Goal: Task Accomplishment & Management: Use online tool/utility

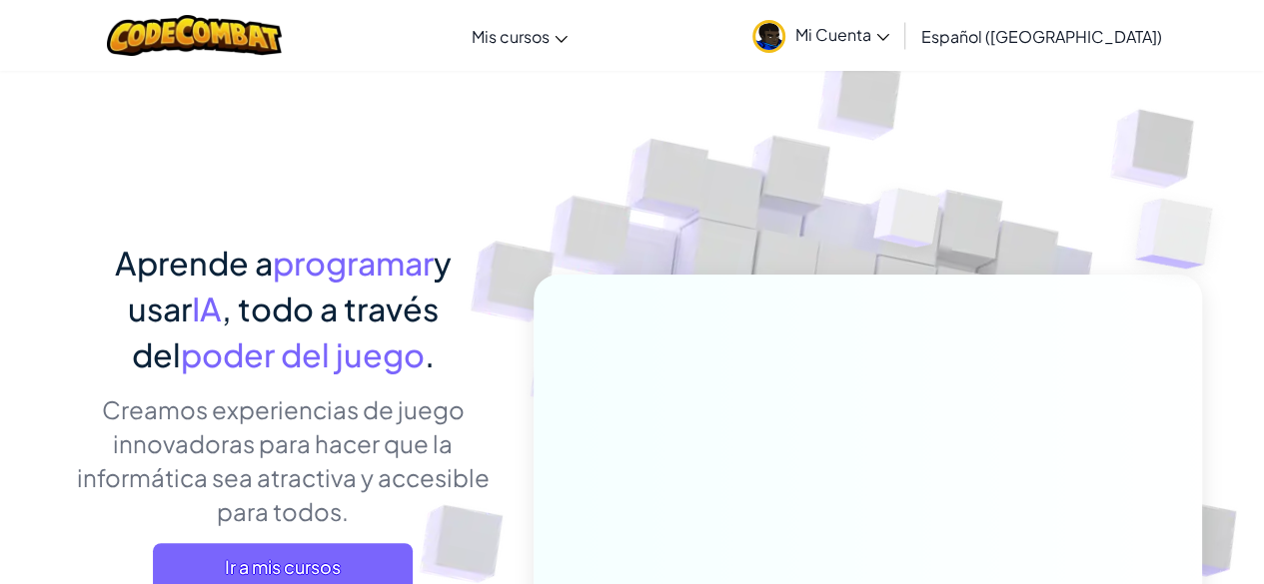
click at [732, 37] on div "Cambia la navigación Mis cursos Aula de CodeCombat Aula de Ozaria E-sports de l…" at bounding box center [632, 35] width 1274 height 71
click at [889, 29] on span "Mi Cuenta" at bounding box center [842, 34] width 94 height 21
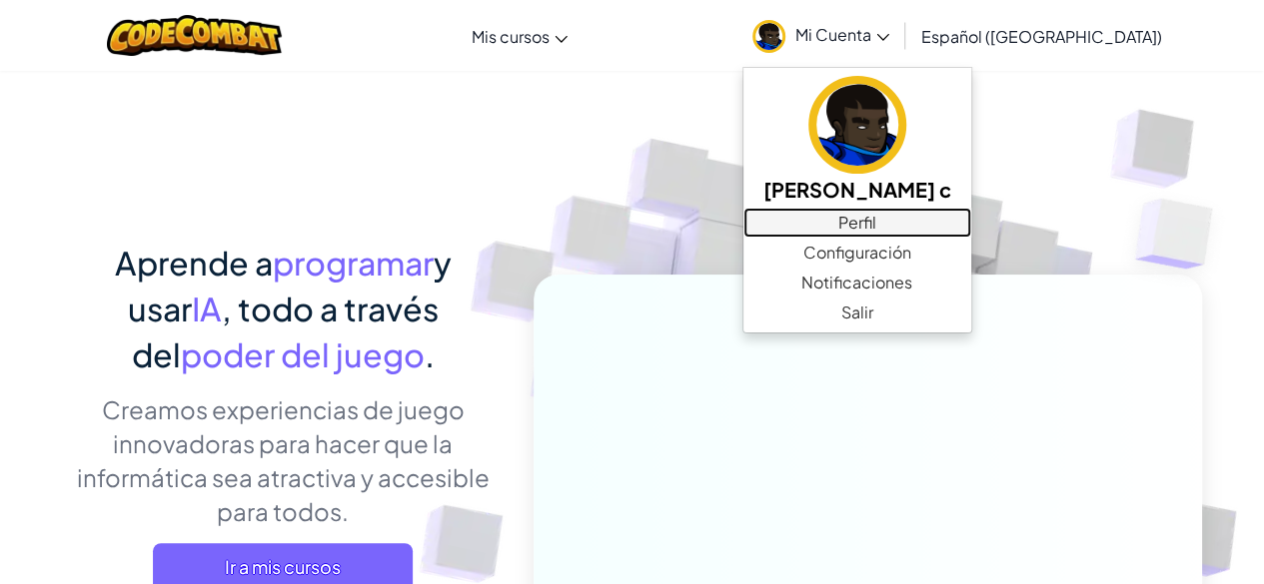
click at [888, 233] on link "Perfil" at bounding box center [857, 223] width 228 height 30
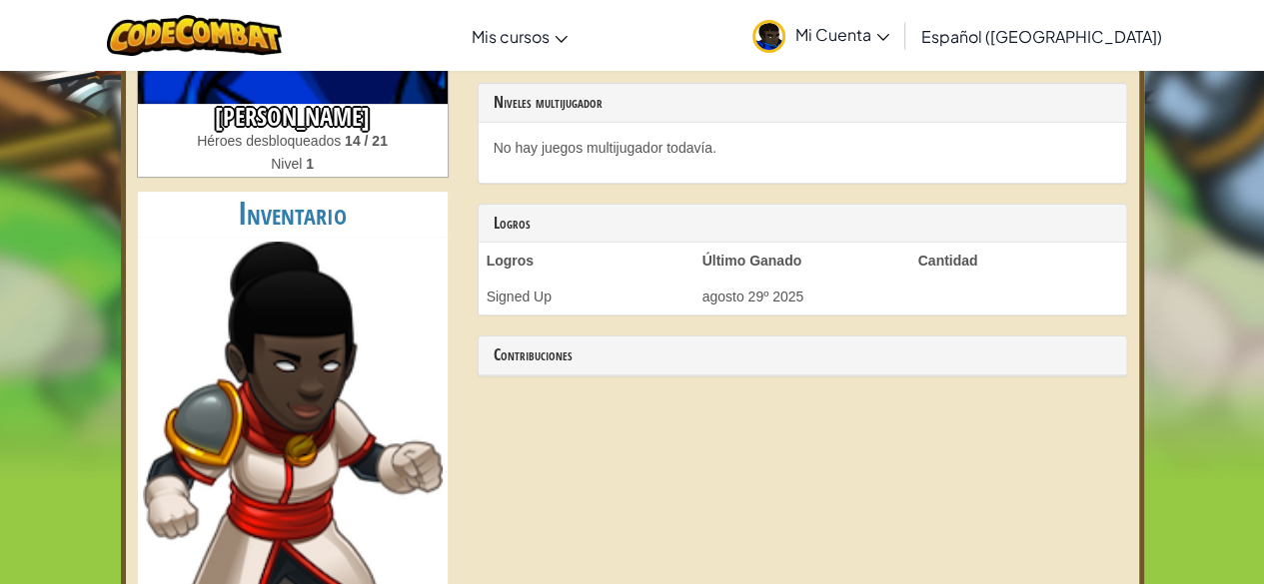
scroll to position [300, 0]
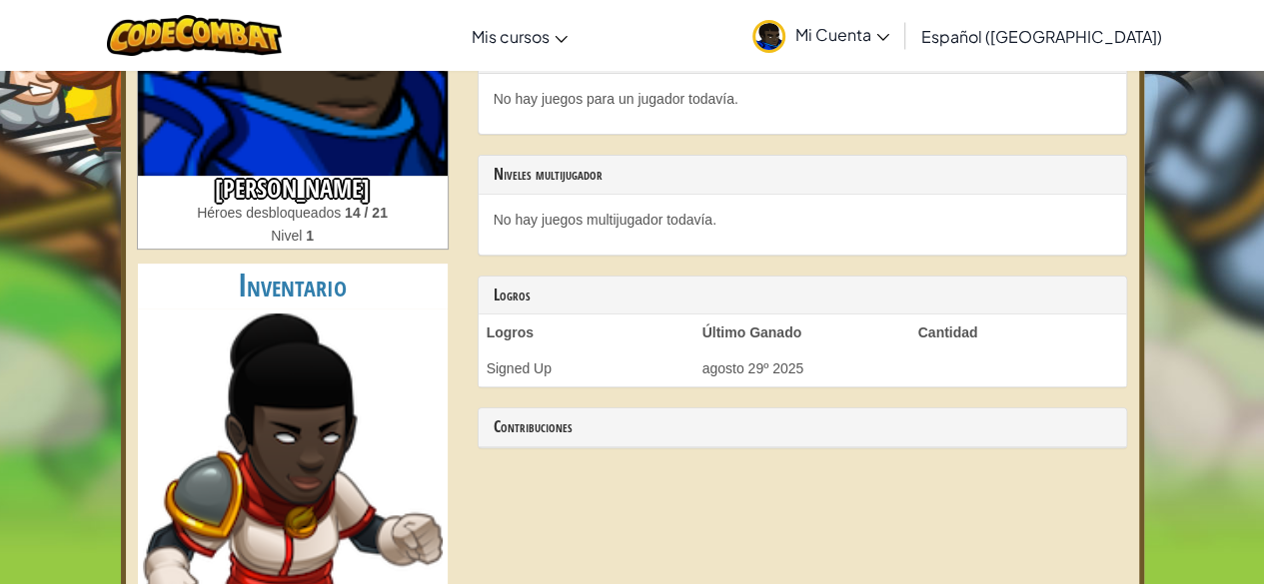
click at [334, 263] on div "Baltazar riverosC Héroes desbloqueados 14 / 21 Nivel 1 Inventario Medallas de c…" at bounding box center [293, 361] width 340 height 990
click at [393, 189] on h3 "[PERSON_NAME]" at bounding box center [293, 189] width 310 height 27
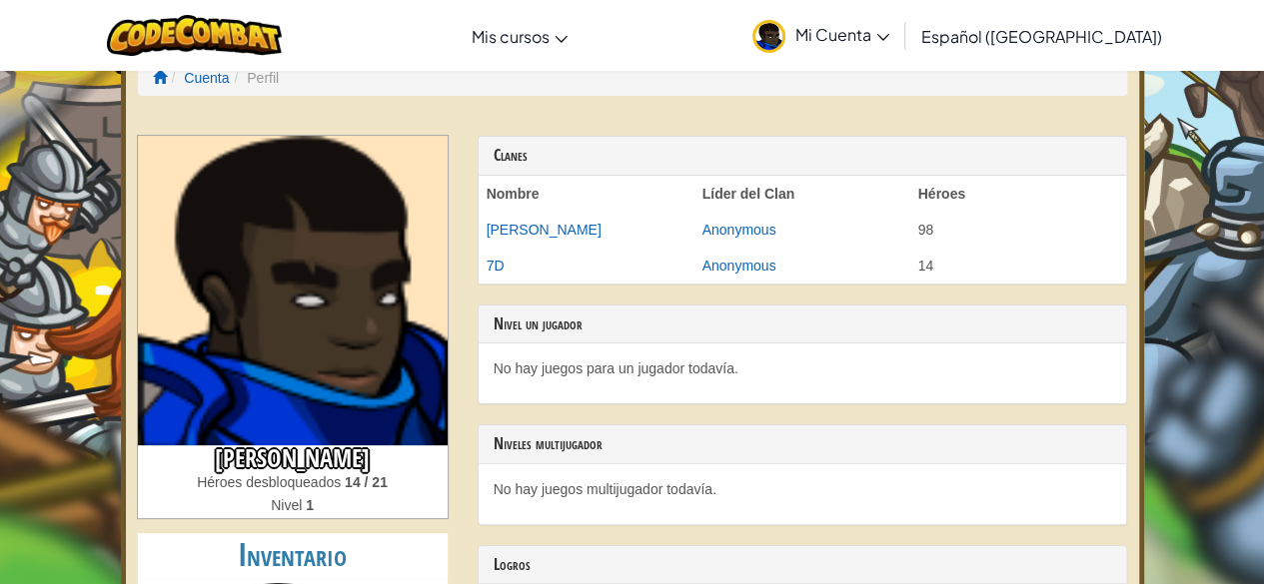
scroll to position [0, 0]
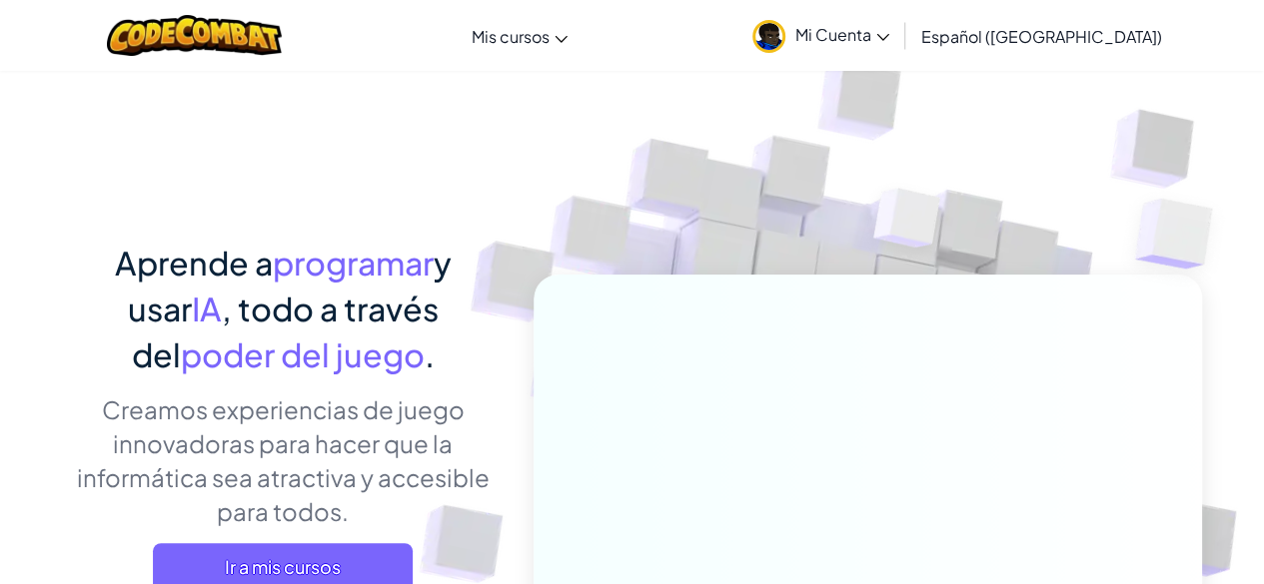
click at [874, 208] on img at bounding box center [907, 223] width 144 height 149
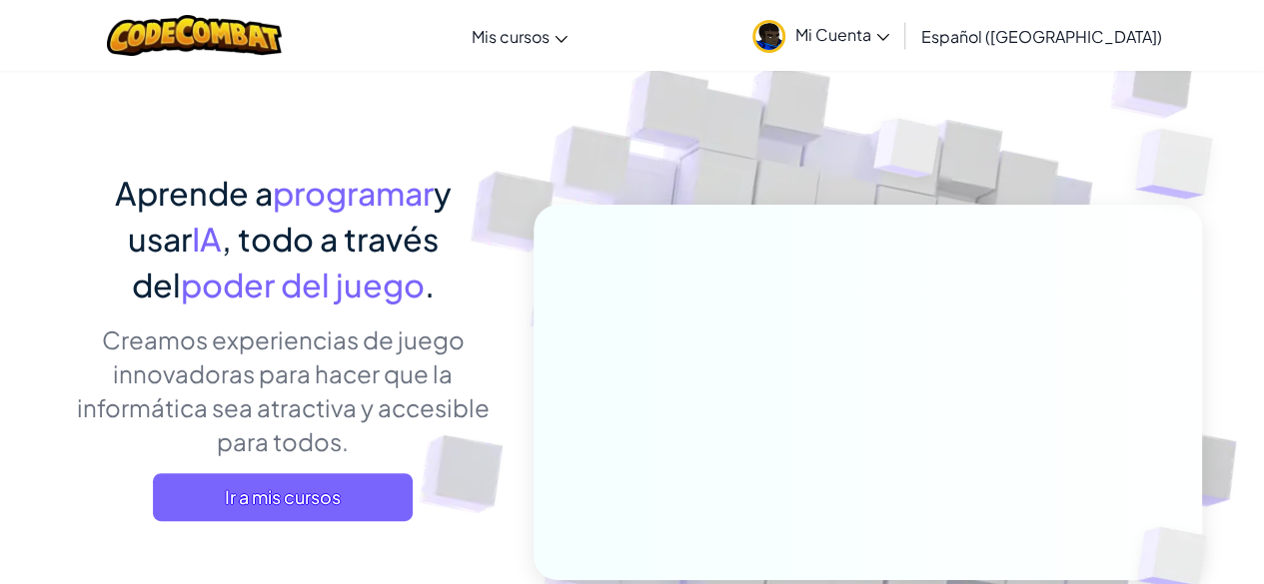
scroll to position [100, 0]
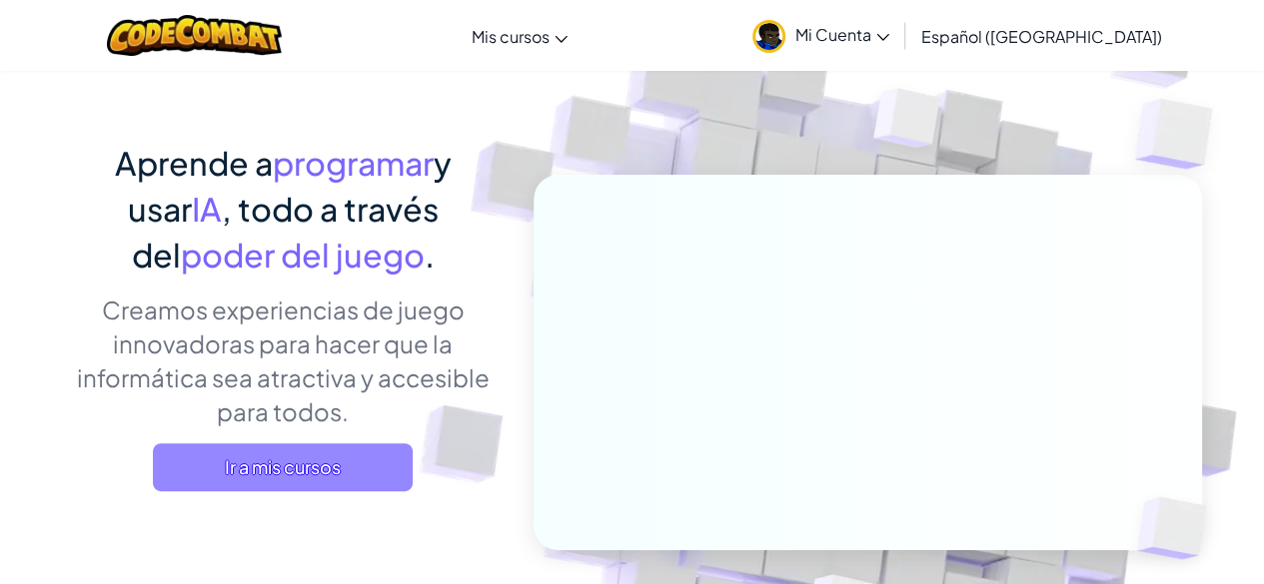
click at [288, 483] on span "Ir a mis cursos" at bounding box center [283, 468] width 260 height 48
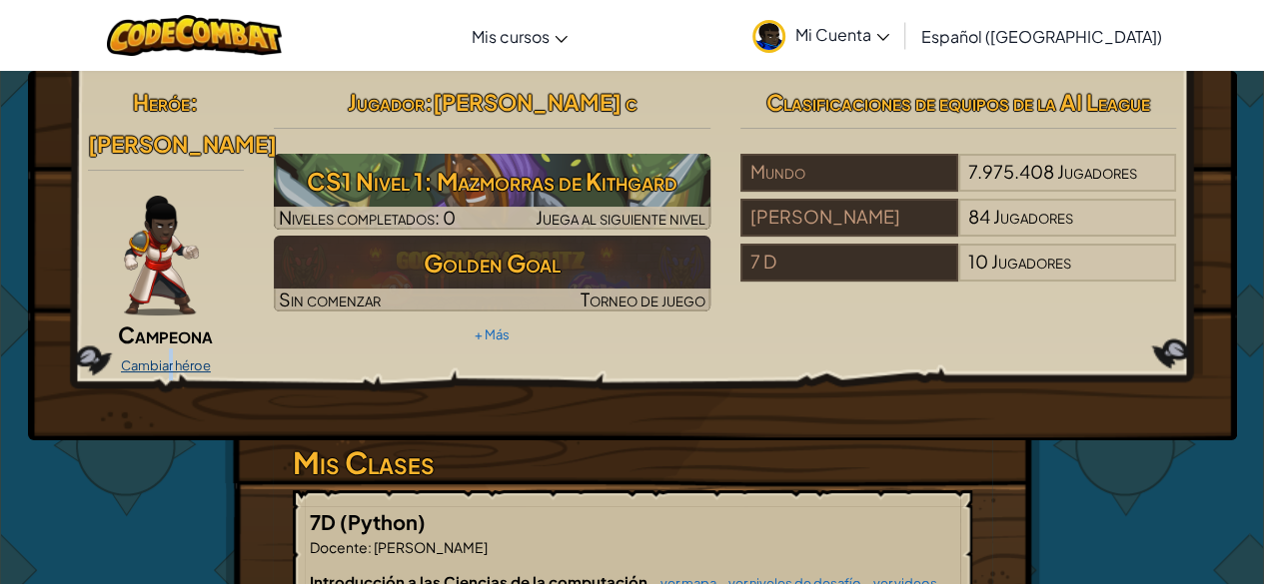
click at [171, 358] on link "Cambiar héroe" at bounding box center [166, 366] width 90 height 16
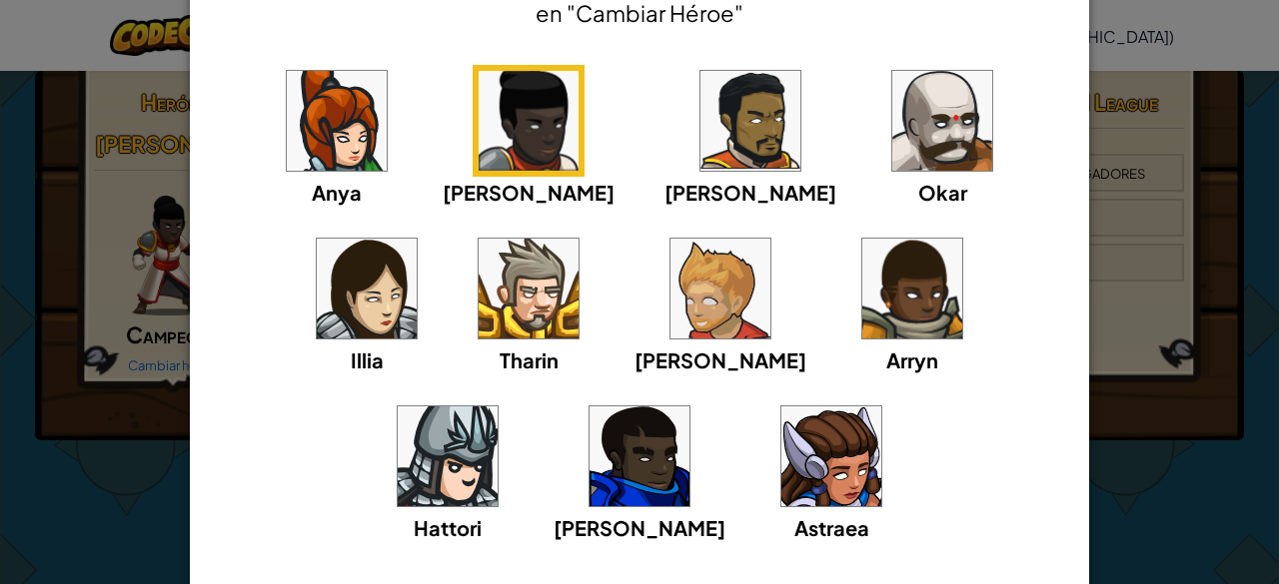
scroll to position [200, 0]
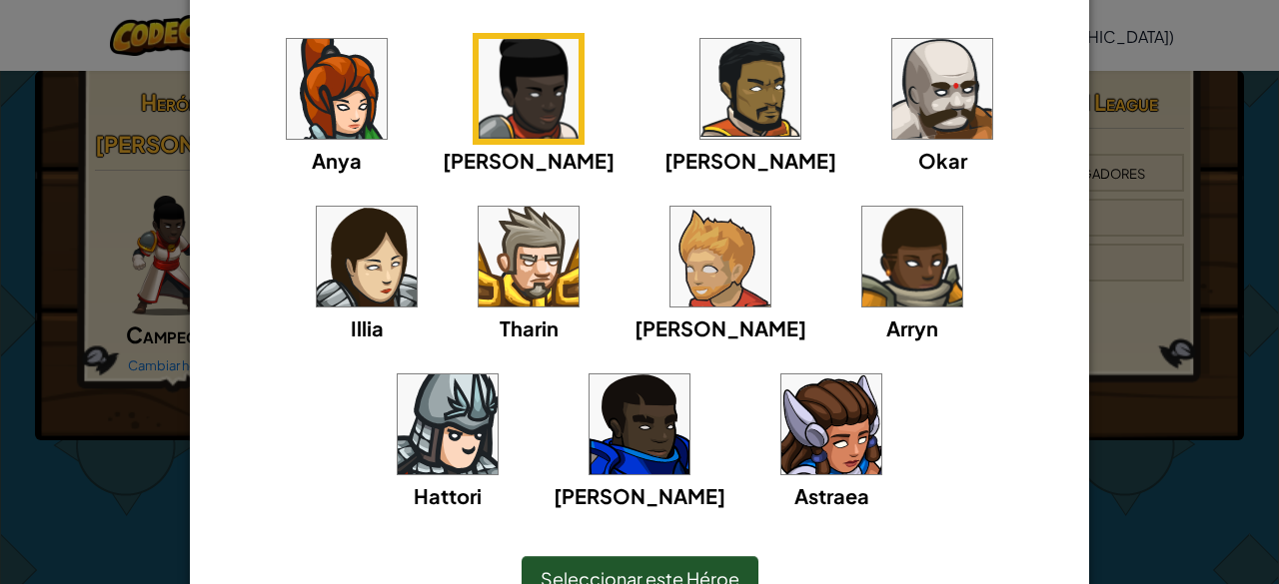
click at [497, 375] on img at bounding box center [448, 425] width 100 height 100
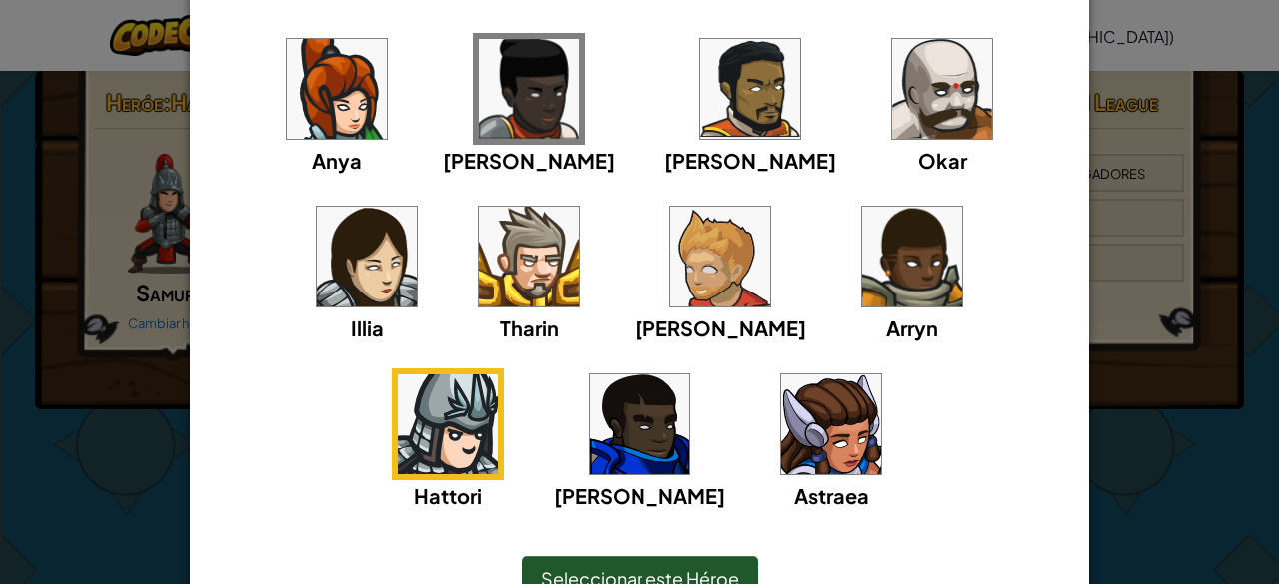
click at [892, 88] on img at bounding box center [942, 89] width 100 height 100
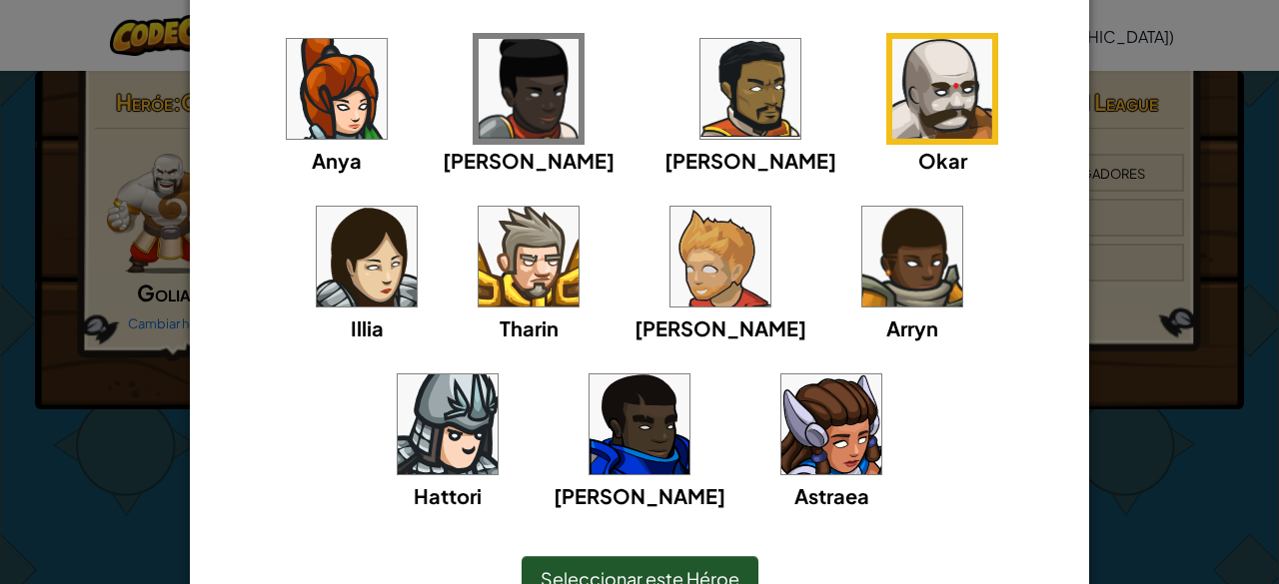
click at [689, 375] on img at bounding box center [639, 425] width 100 height 100
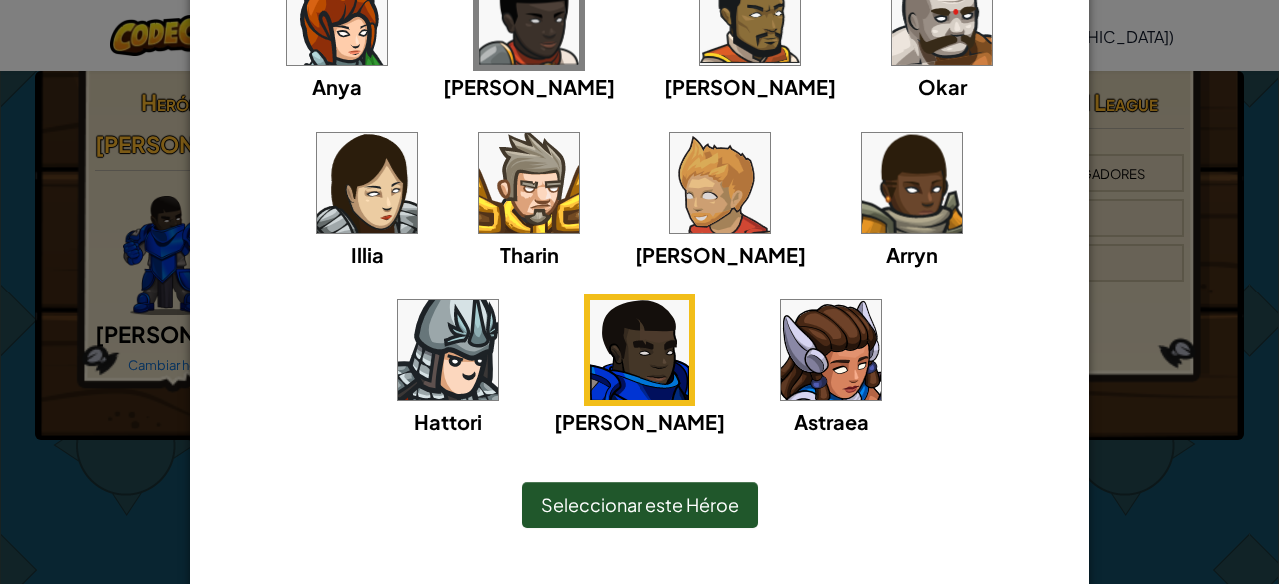
scroll to position [300, 0]
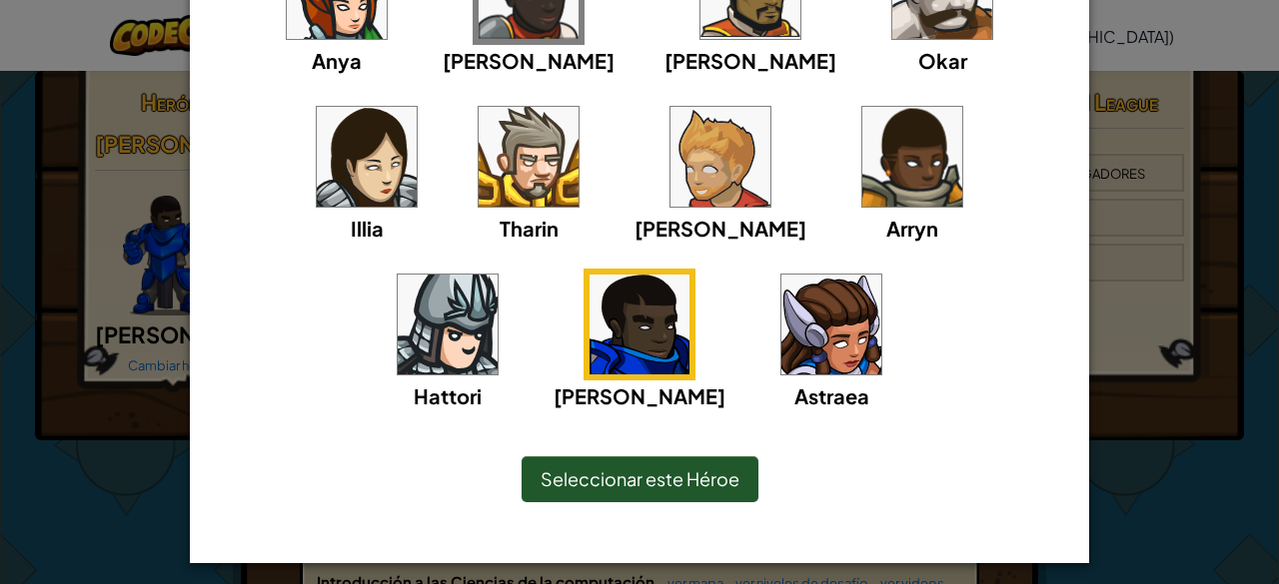
click at [654, 468] on span "Seleccionar este Héroe" at bounding box center [639, 478] width 199 height 23
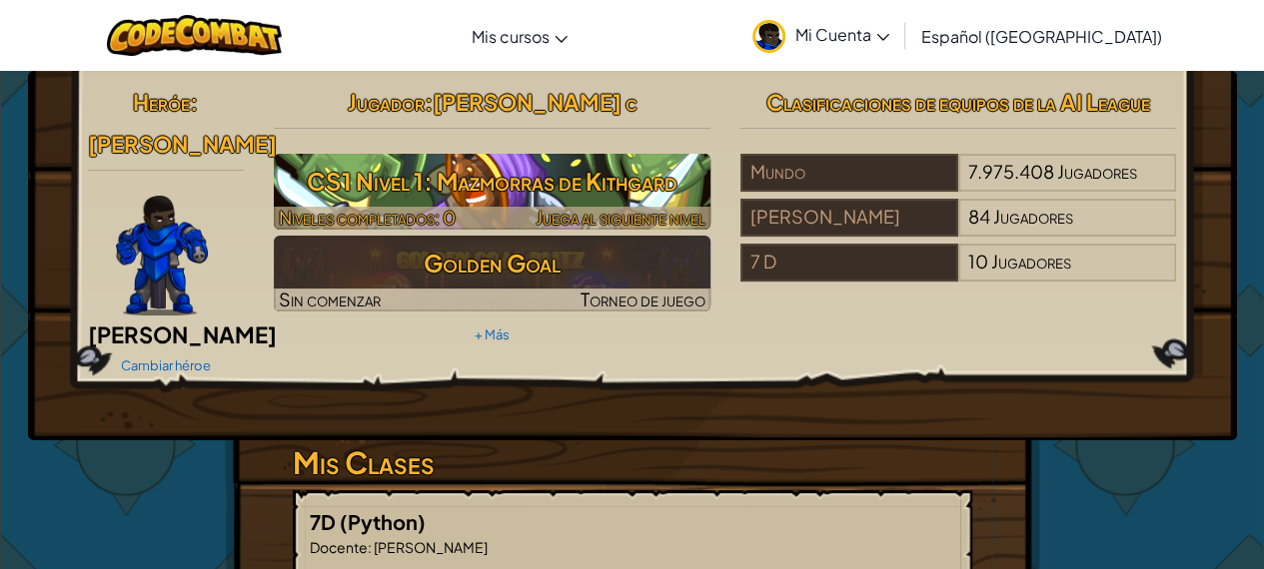
click at [646, 177] on h3 "CS1 Nivel 1: Mazmorras de Kithgard" at bounding box center [492, 181] width 437 height 45
select select "es-419"
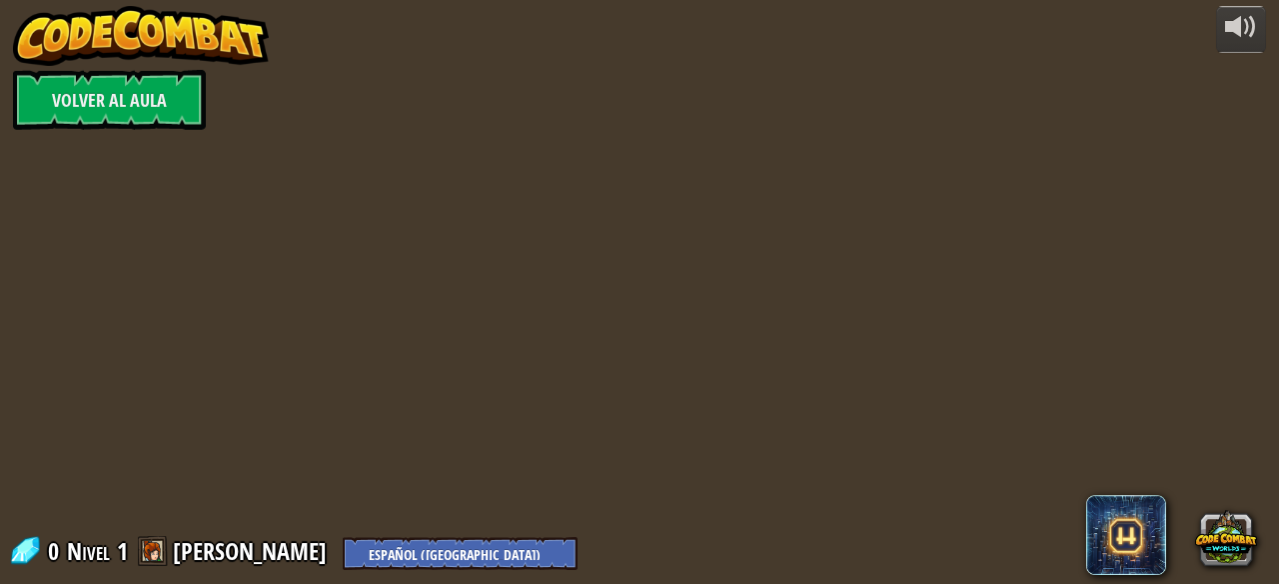
select select "es-419"
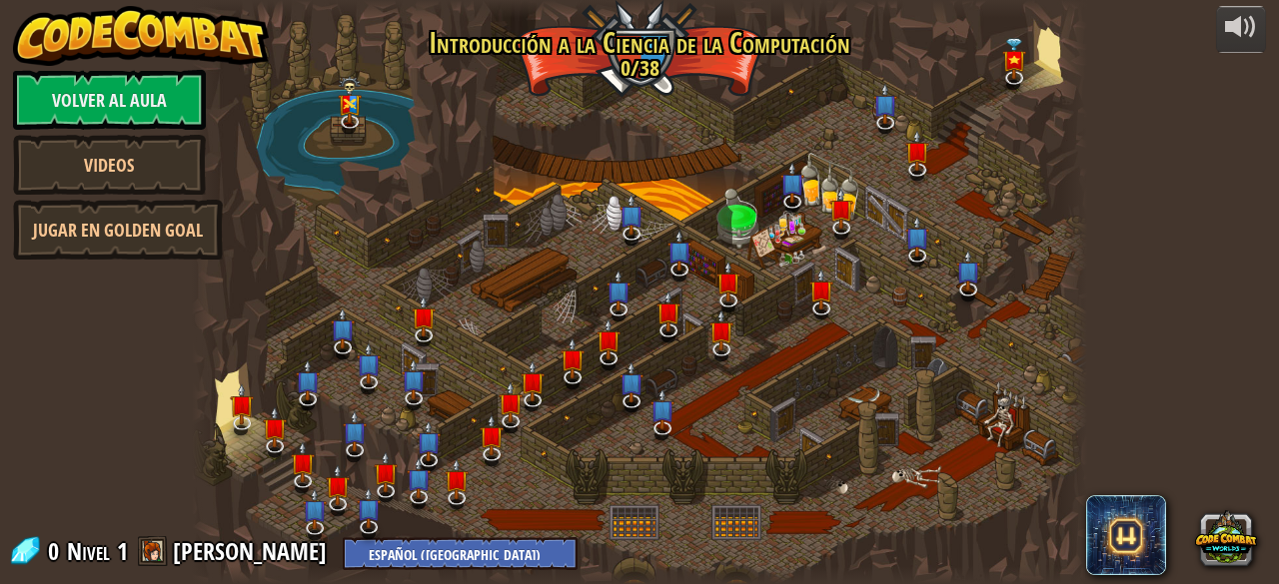
select select "es-419"
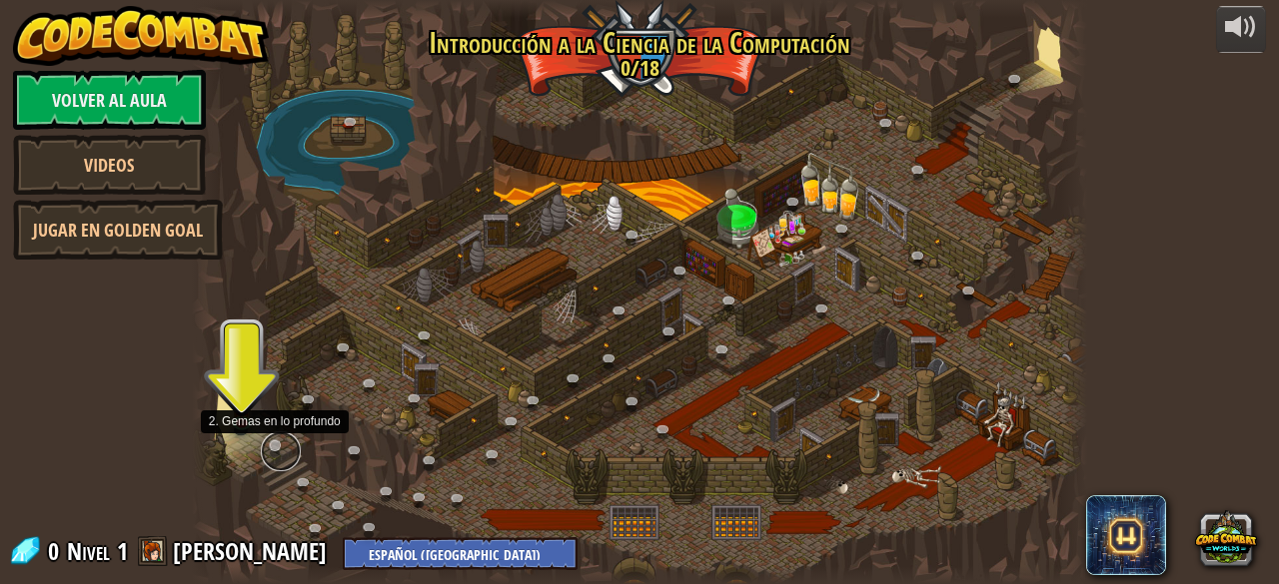
click at [273, 451] on link at bounding box center [281, 452] width 40 height 40
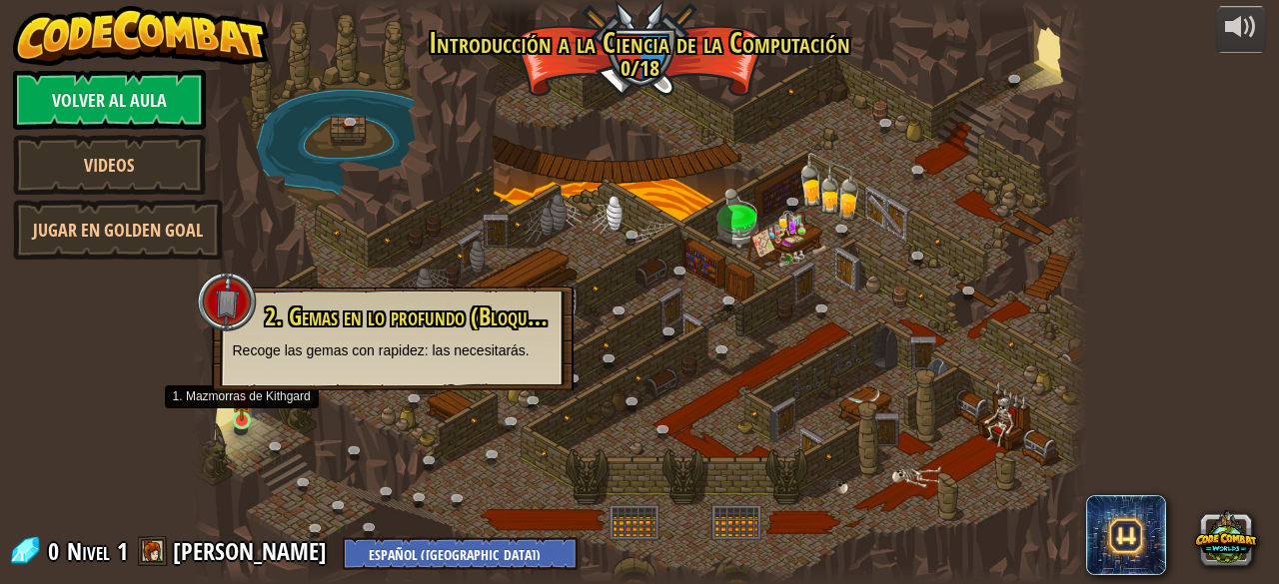
click at [236, 423] on div at bounding box center [242, 421] width 18 height 18
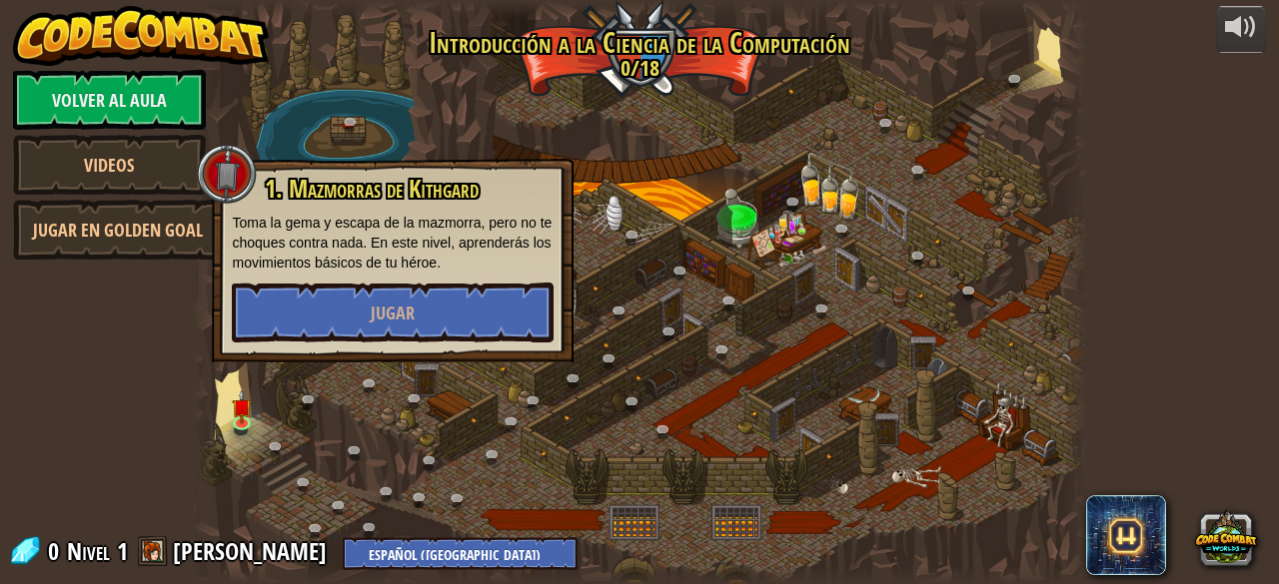
click at [1086, 309] on div at bounding box center [1073, 292] width 27 height 584
click at [324, 288] on button "Jugar" at bounding box center [393, 313] width 322 height 60
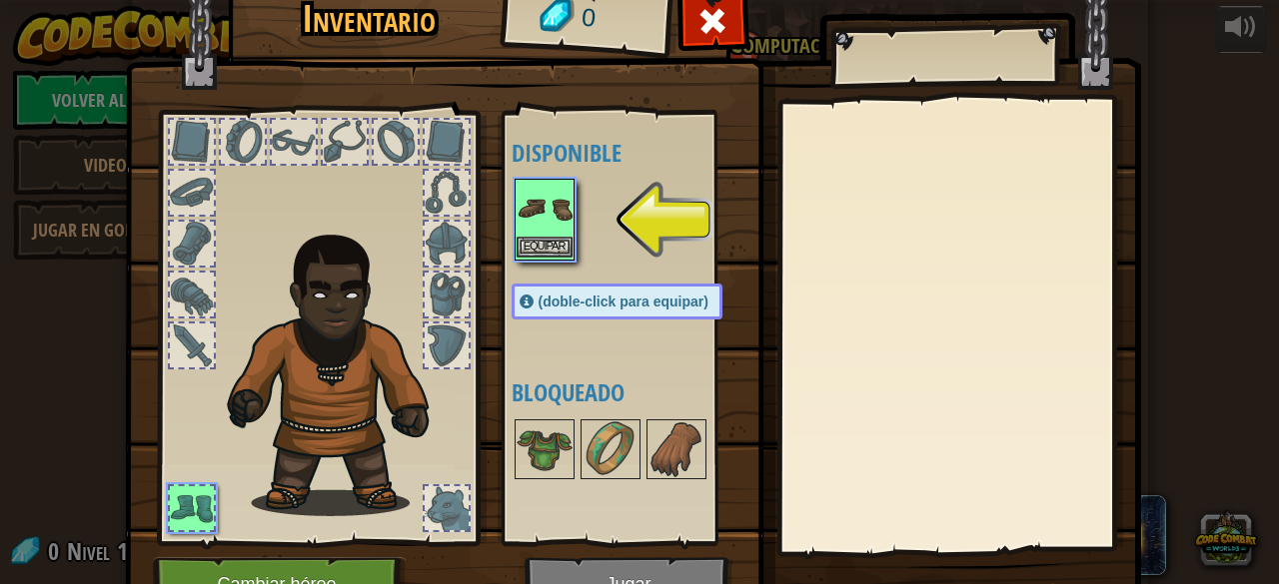
click at [541, 227] on img at bounding box center [544, 209] width 56 height 56
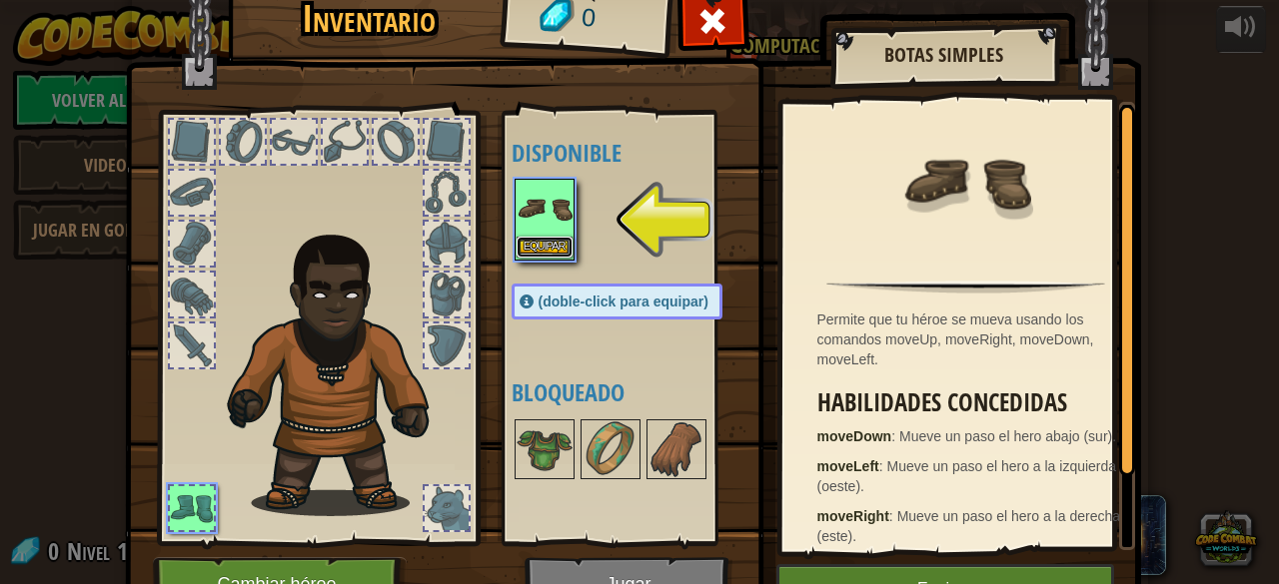
click at [556, 250] on button "Equipar" at bounding box center [544, 247] width 56 height 21
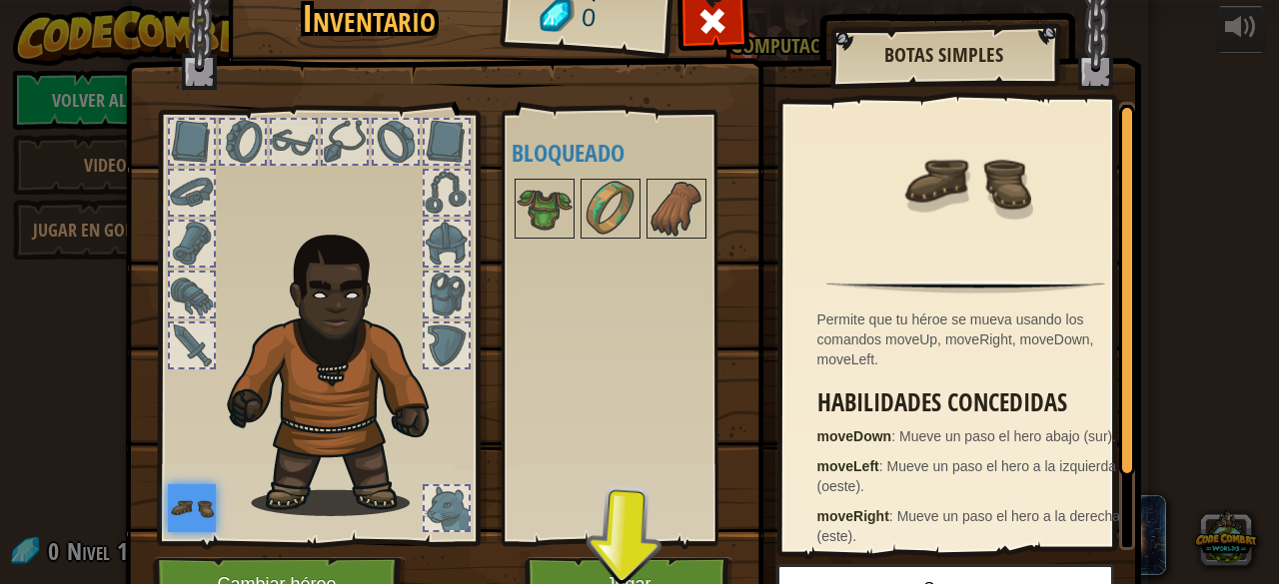
click at [614, 287] on div "Disponible Equipar (doble-click para equipar) Bloqueado" at bounding box center [636, 328] width 251 height 417
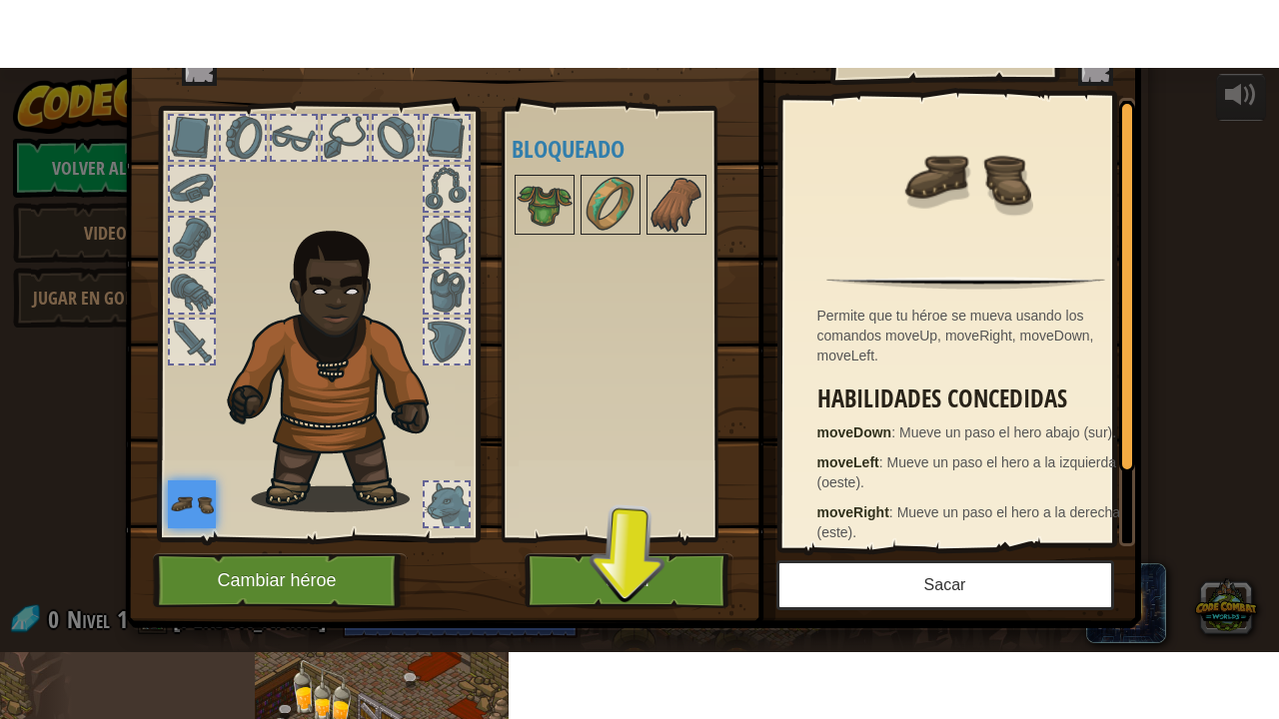
scroll to position [104, 0]
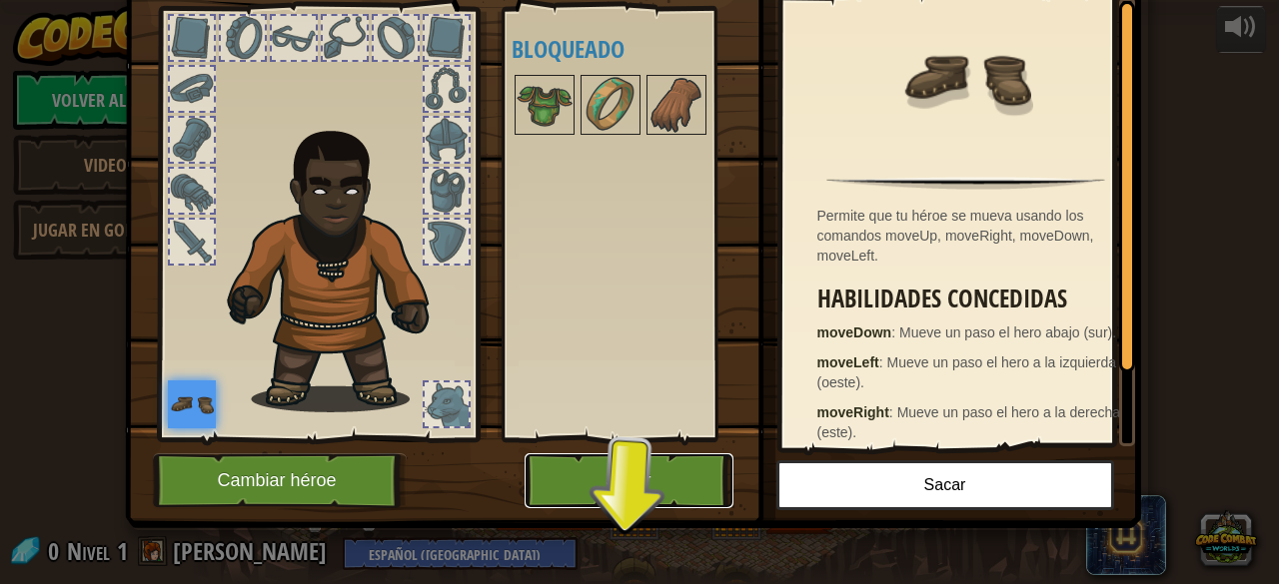
click at [602, 480] on button "Jugar" at bounding box center [628, 481] width 209 height 55
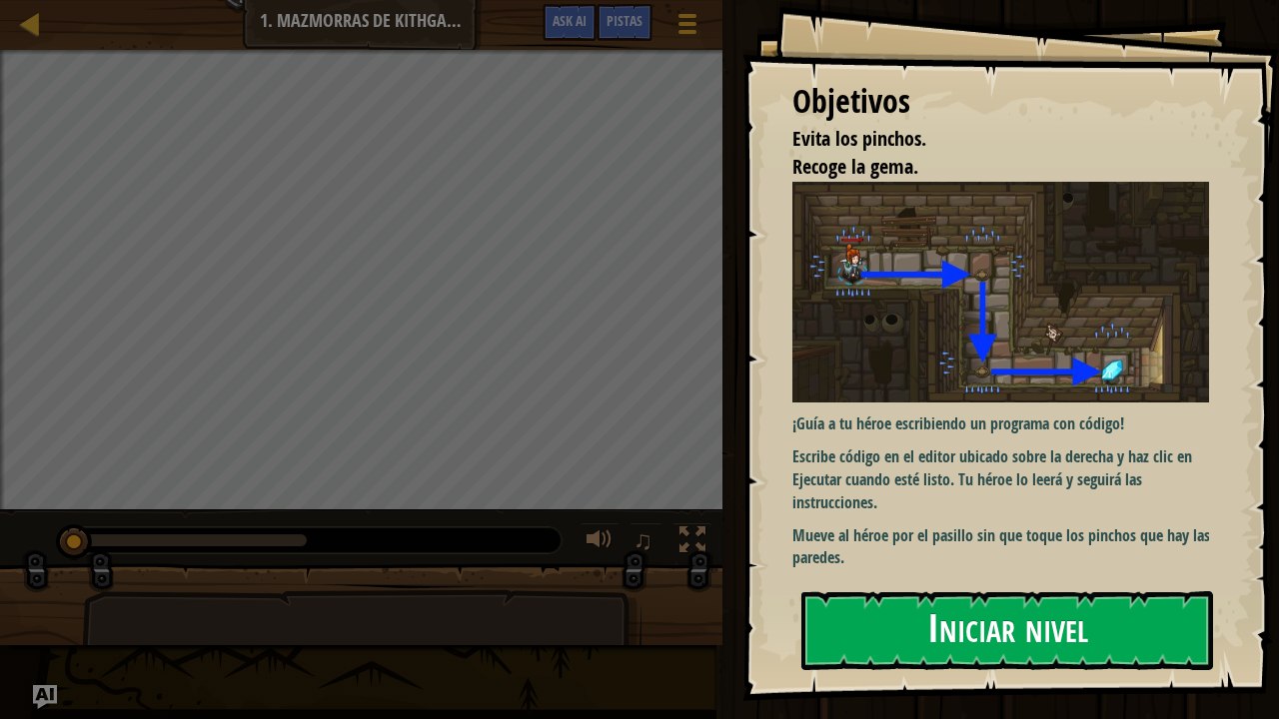
drag, startPoint x: 1009, startPoint y: 615, endPoint x: 1025, endPoint y: 634, distance: 24.8
click at [1023, 583] on button "Iniciar nivel" at bounding box center [1007, 630] width 412 height 79
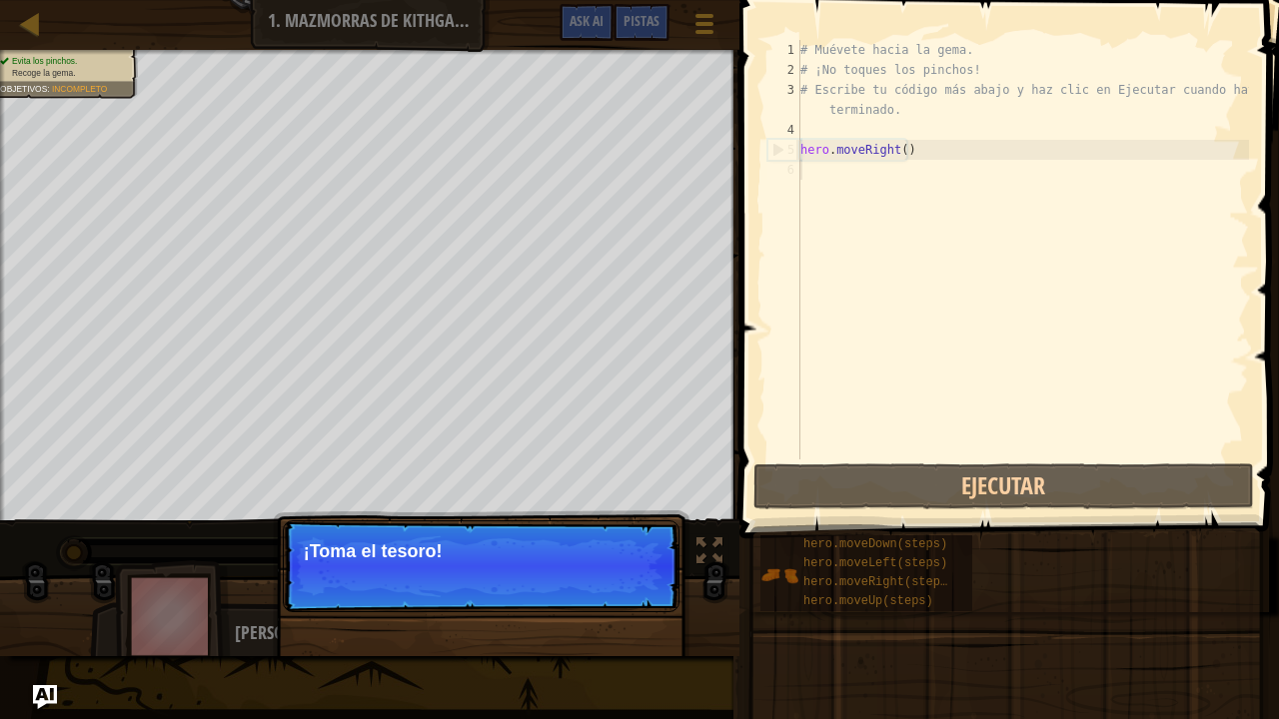
drag, startPoint x: 372, startPoint y: 537, endPoint x: 423, endPoint y: 517, distance: 54.7
click at [371, 537] on p "Continuar ¡Toma el tesoro!" at bounding box center [481, 566] width 397 height 92
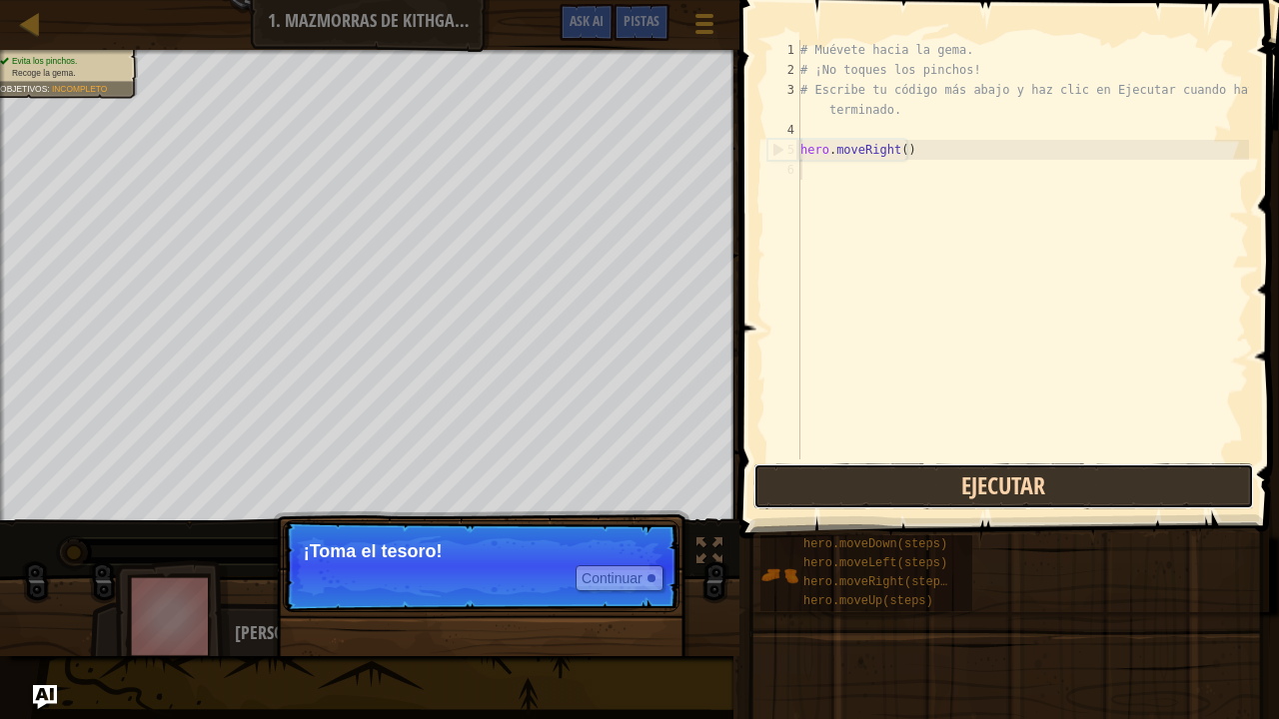
click at [925, 483] on button "Ejecutar" at bounding box center [1003, 486] width 500 height 46
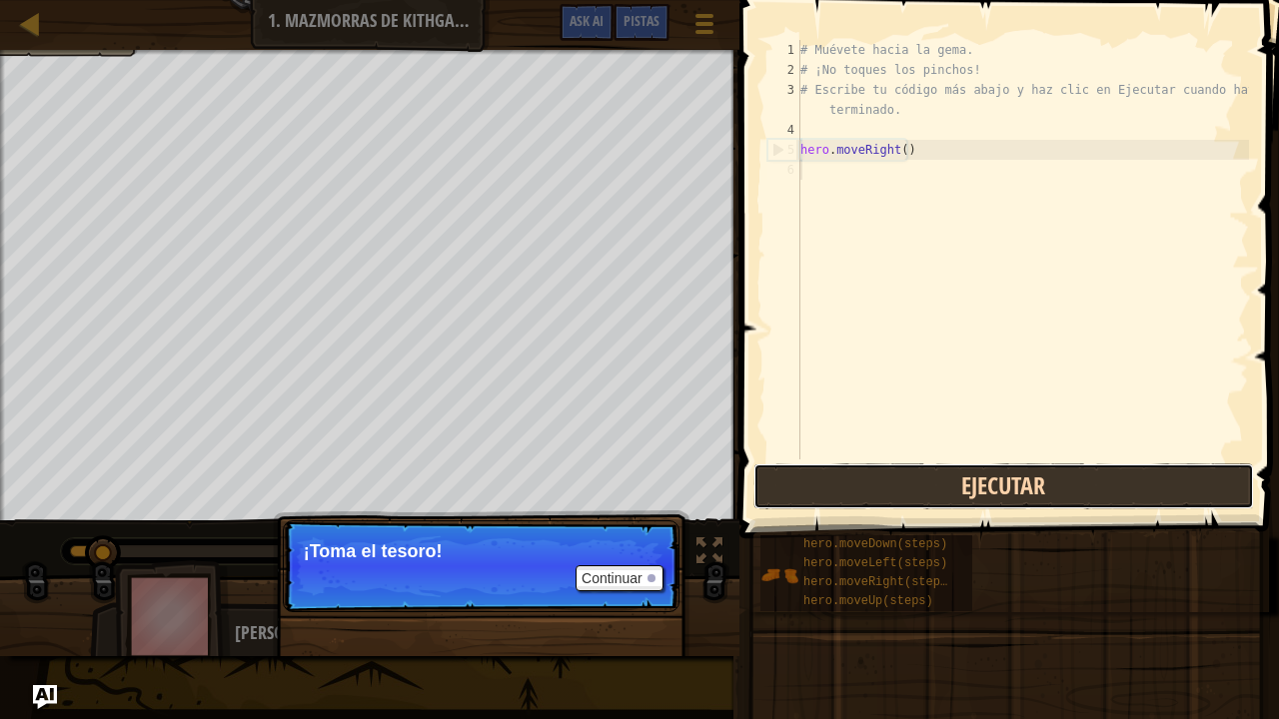
click at [901, 492] on button "Ejecutar" at bounding box center [1003, 486] width 500 height 46
click at [903, 492] on button "Ejecutar" at bounding box center [1003, 486] width 500 height 46
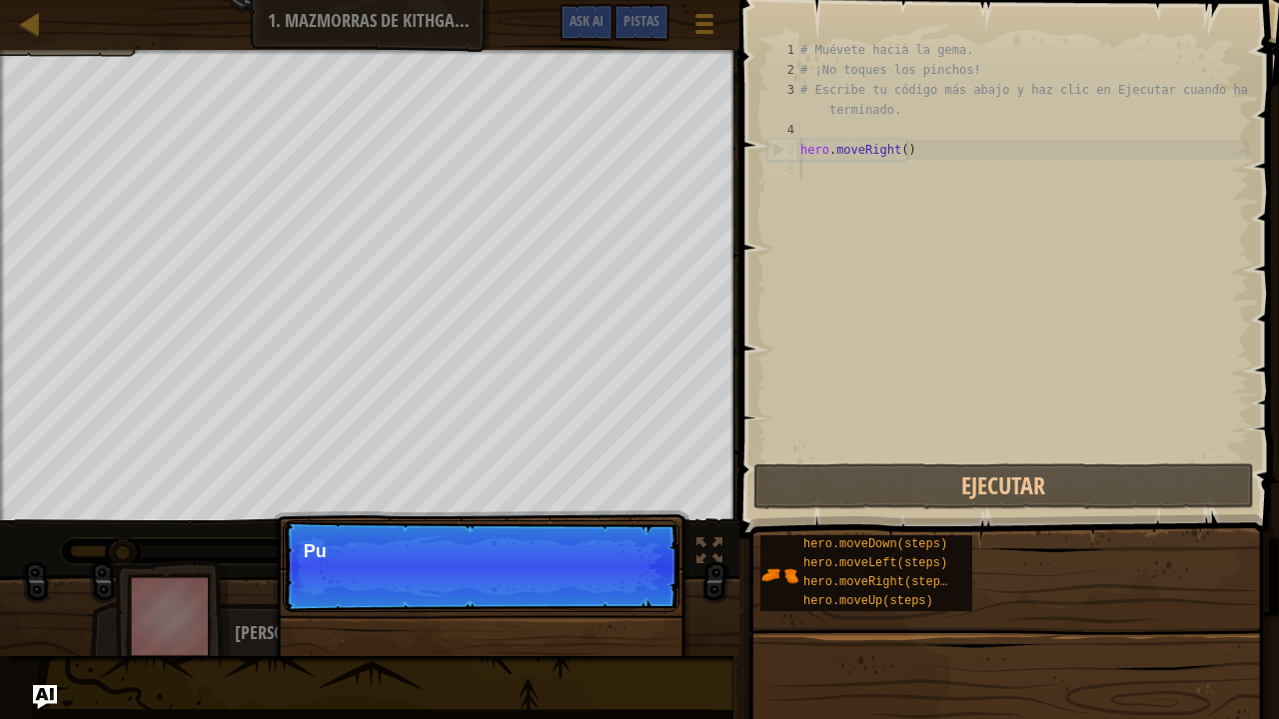
scroll to position [9, 0]
click at [635, 569] on p "Continuar Puedes usar est" at bounding box center [481, 566] width 397 height 92
click at [635, 569] on p "Continuar Puedes usar estos méto" at bounding box center [481, 566] width 397 height 92
click at [637, 569] on button "Continuar" at bounding box center [619, 578] width 88 height 26
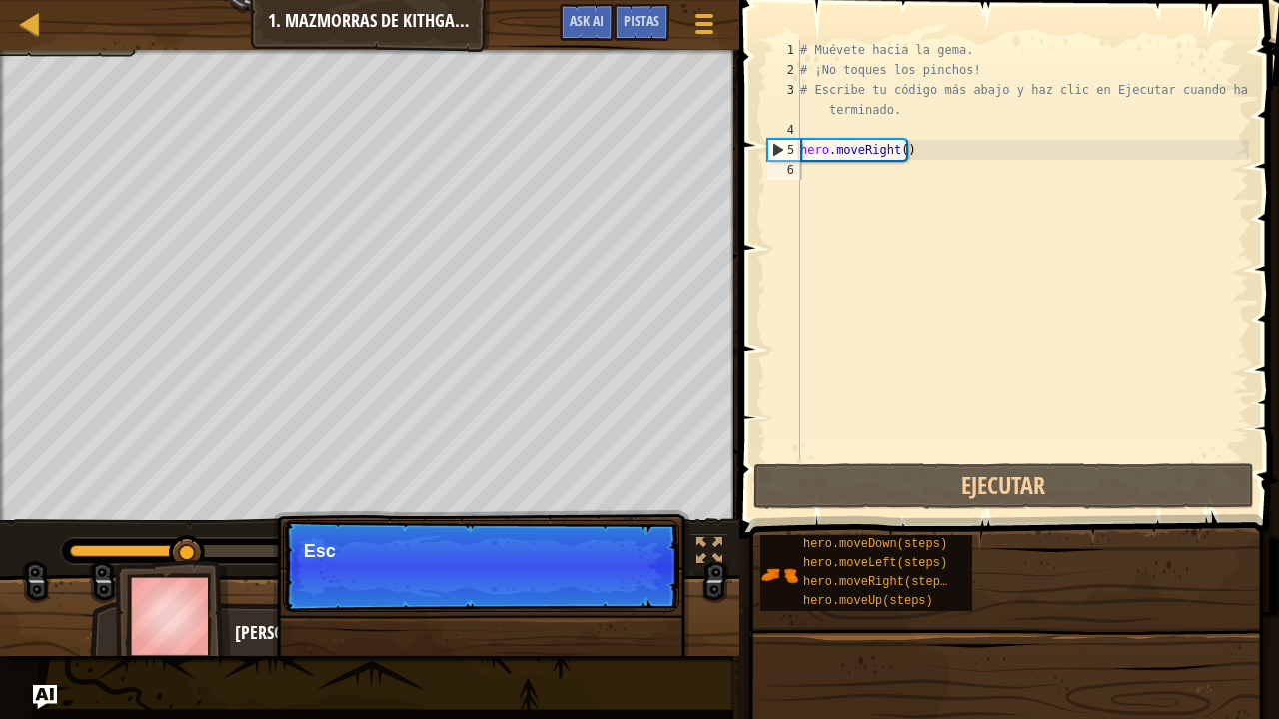
click at [640, 568] on p "Continuar Esc" at bounding box center [481, 566] width 397 height 92
click at [619, 549] on p "Escribe e" at bounding box center [481, 551] width 355 height 20
click at [652, 553] on p "Escribe el código en la" at bounding box center [481, 551] width 355 height 20
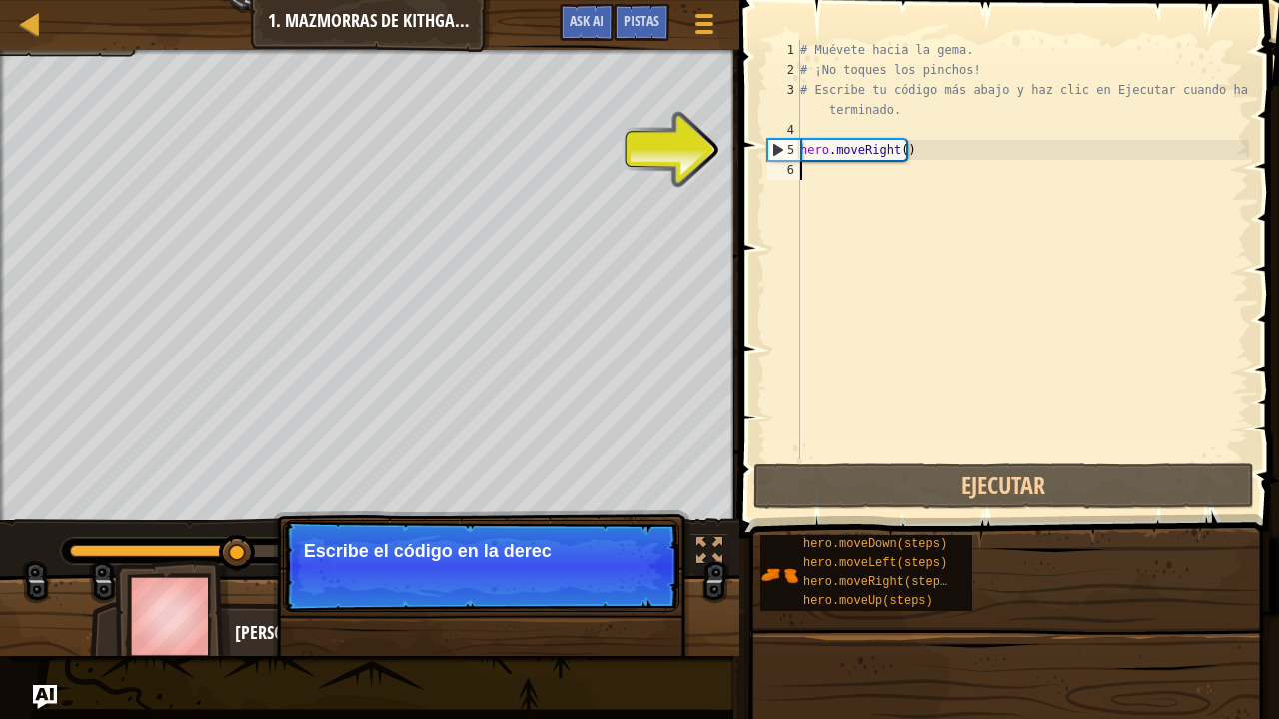
click at [488, 559] on p "Continuar Escribe el código en la derec" at bounding box center [481, 566] width 397 height 92
click at [506, 521] on p "Continuar Escribe el código en la derecha." at bounding box center [481, 566] width 397 height 92
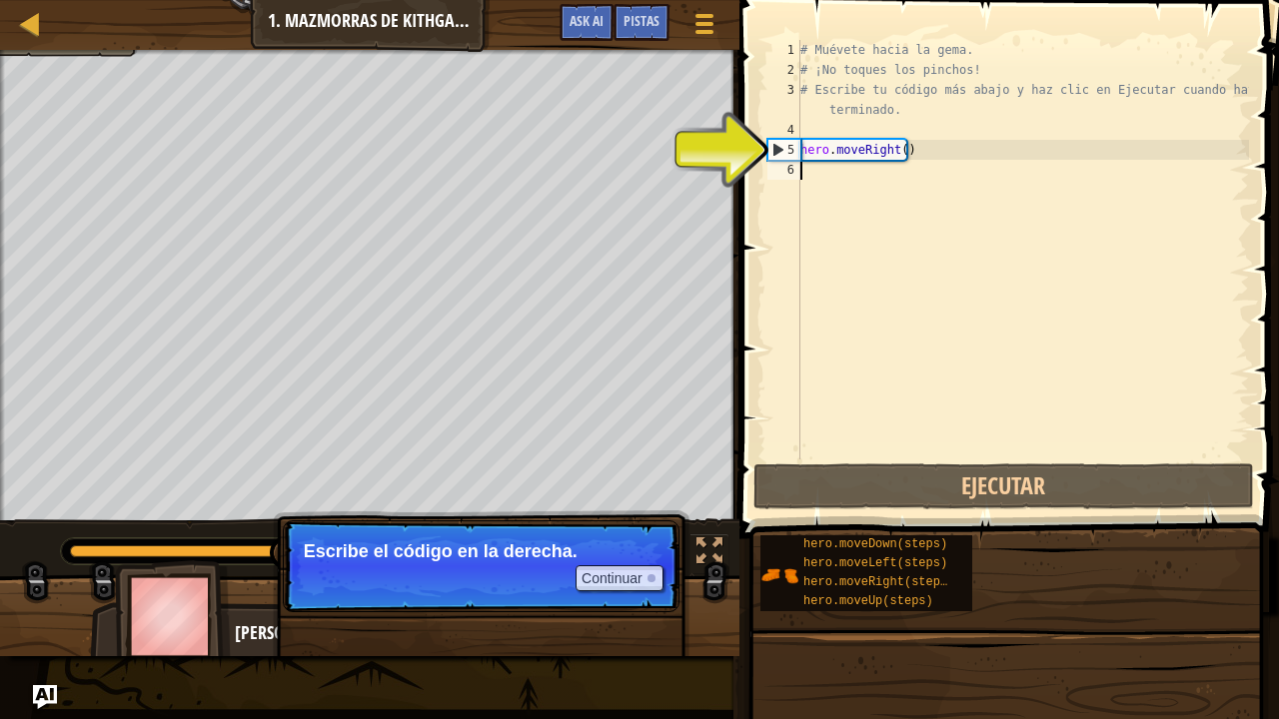
click at [867, 198] on div "# Muévete hacia la gema. # ¡No toques los pinchos! # Escribe tu código más abaj…" at bounding box center [1022, 269] width 453 height 459
drag, startPoint x: 880, startPoint y: 190, endPoint x: 896, endPoint y: 182, distance: 17.9
click at [883, 190] on div "# Muévete hacia la gema. # ¡No toques los pinchos! # Escribe tu código más abaj…" at bounding box center [1022, 269] width 453 height 459
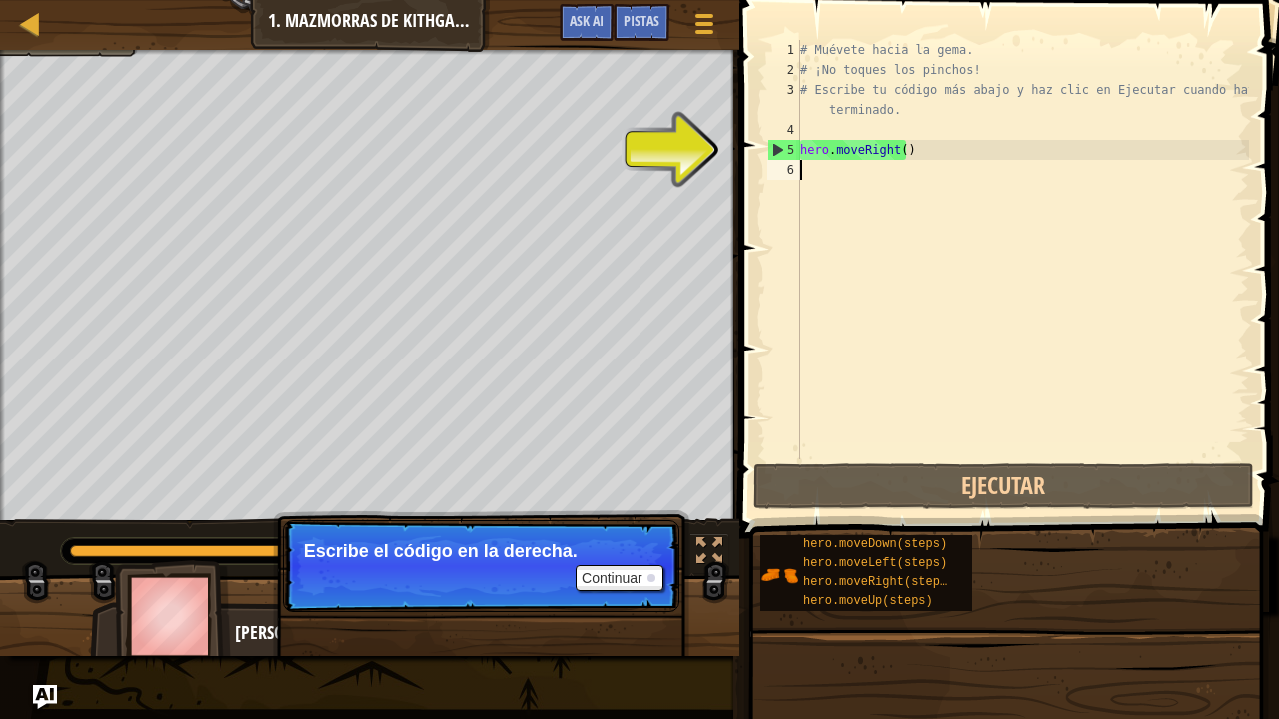
click at [899, 181] on div "# Muévete hacia la gema. # ¡No toques los pinchos! # Escribe tu código más abaj…" at bounding box center [1022, 269] width 453 height 459
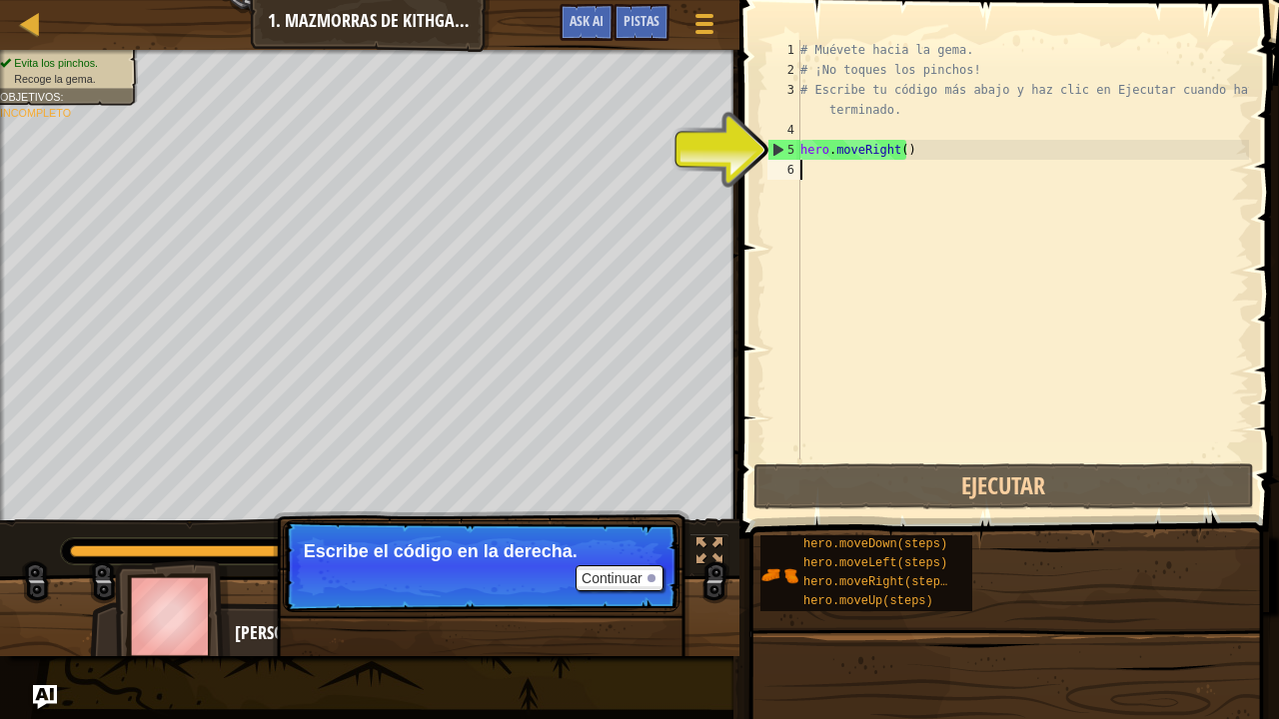
drag, startPoint x: 899, startPoint y: 181, endPoint x: 901, endPoint y: 198, distance: 17.1
click at [901, 198] on div "# Muévete hacia la gema. # ¡No toques los pinchos! # Escribe tu código más abaj…" at bounding box center [1022, 269] width 453 height 459
type textarea "m"
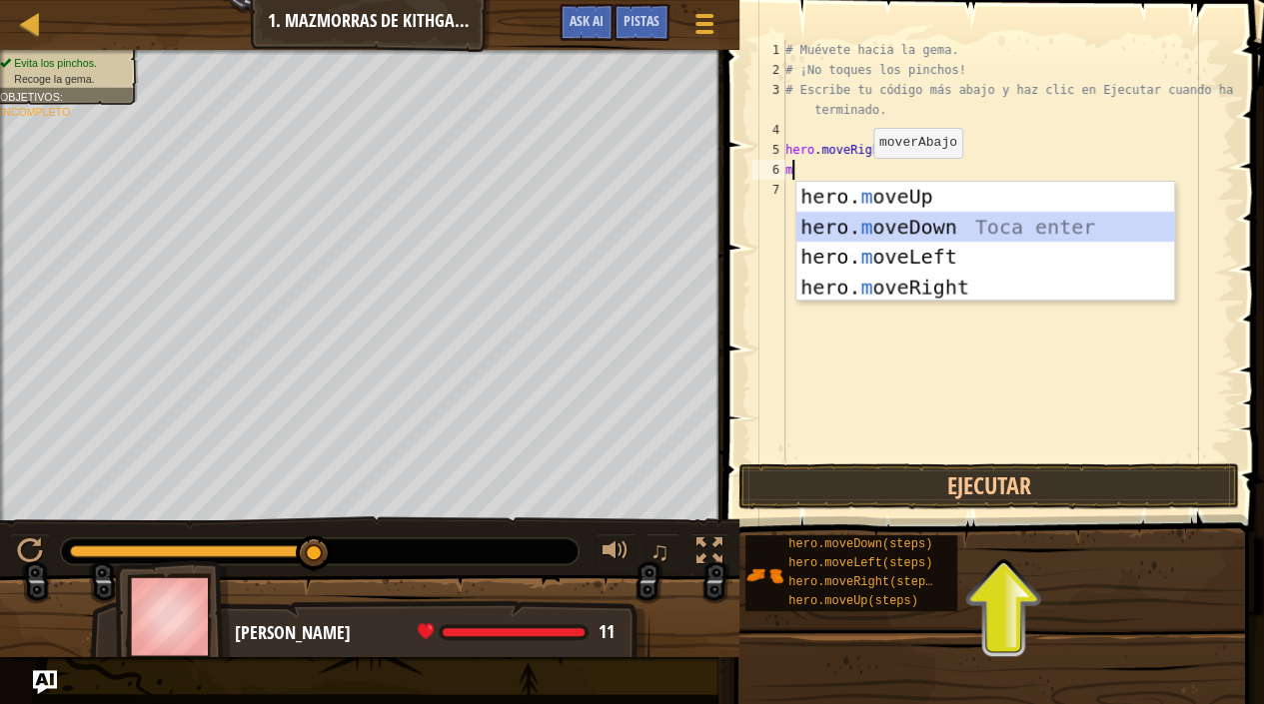
click at [868, 229] on div "hero. m oveUp Toca enter hero. m oveDown Toca enter hero. m oveLeft Toca enter …" at bounding box center [985, 272] width 379 height 180
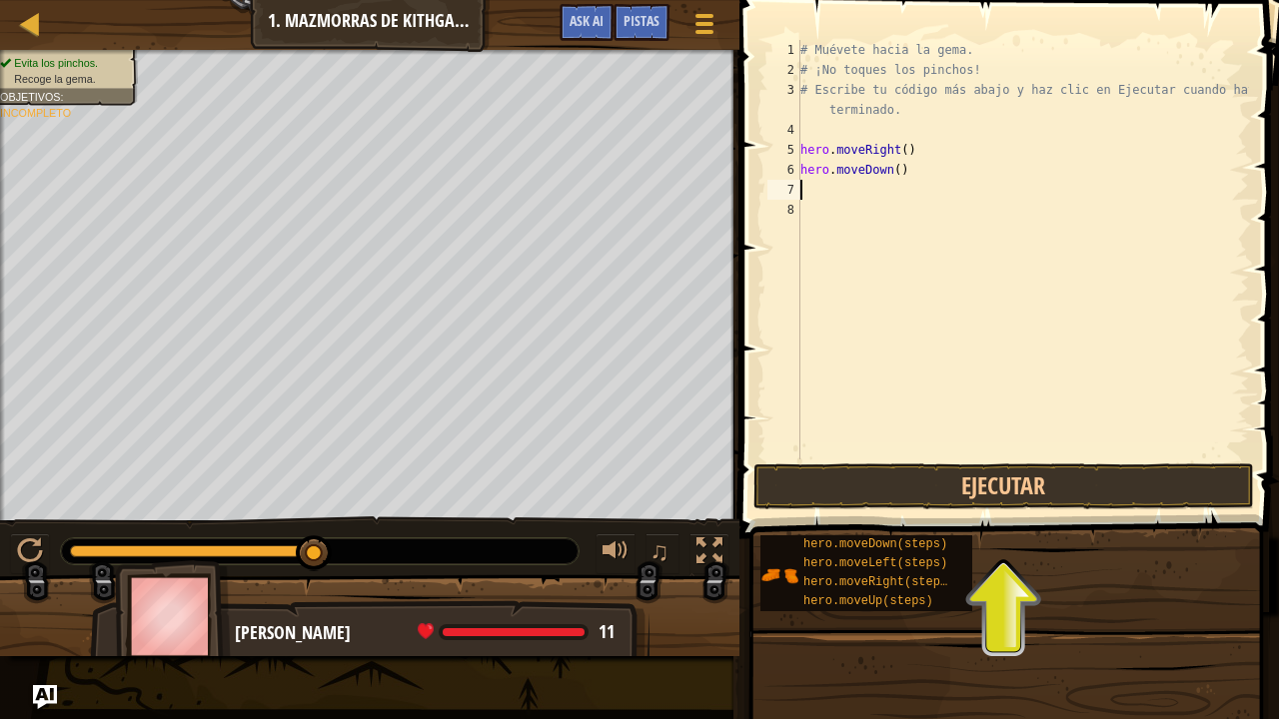
type textarea "m"
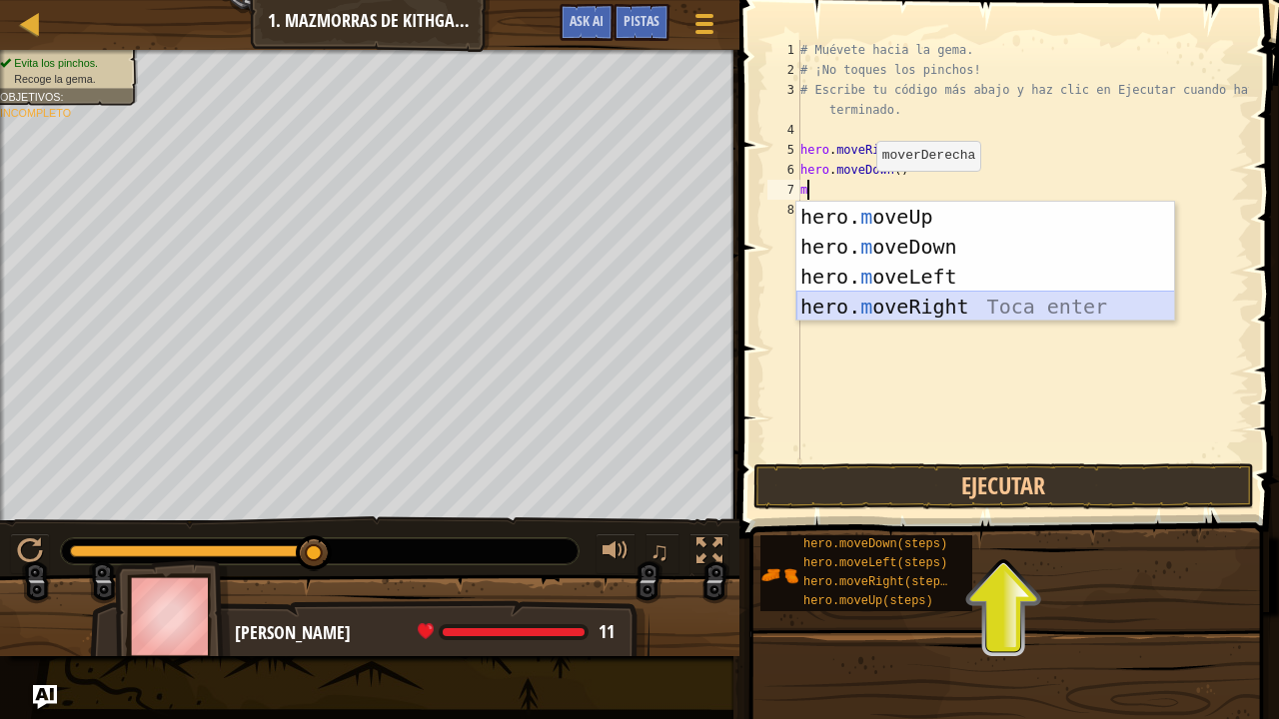
click at [933, 309] on div "hero. m oveUp Toca enter hero. m oveDown Toca enter hero. m oveLeft Toca enter …" at bounding box center [985, 292] width 379 height 180
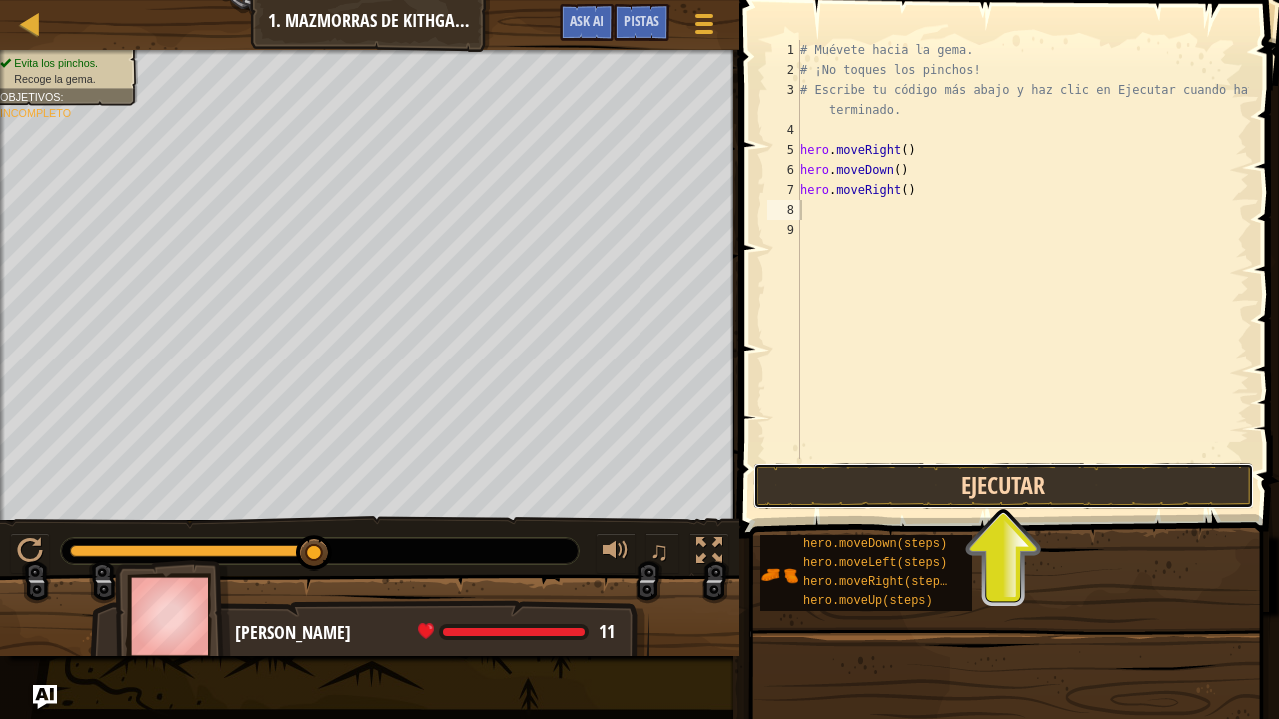
click at [891, 485] on button "Ejecutar" at bounding box center [1003, 486] width 500 height 46
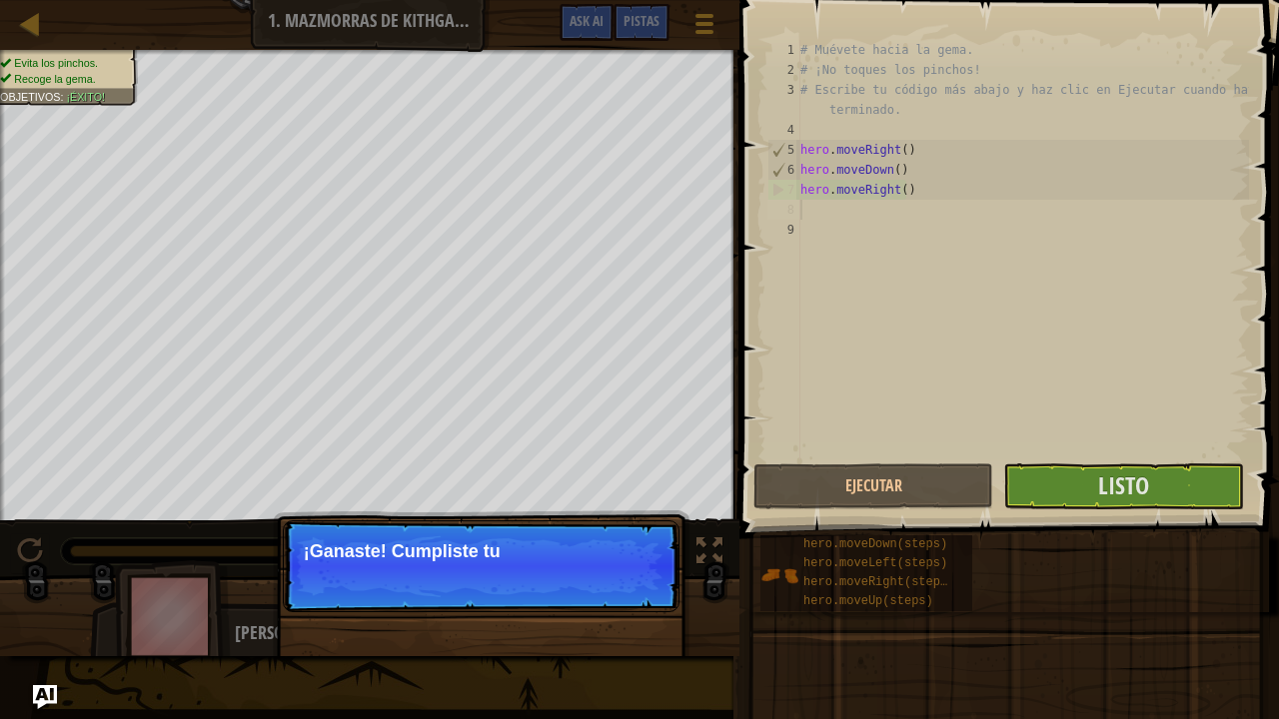
click at [400, 576] on p "¡Ganaste! Cumpliste tu" at bounding box center [481, 566] width 397 height 92
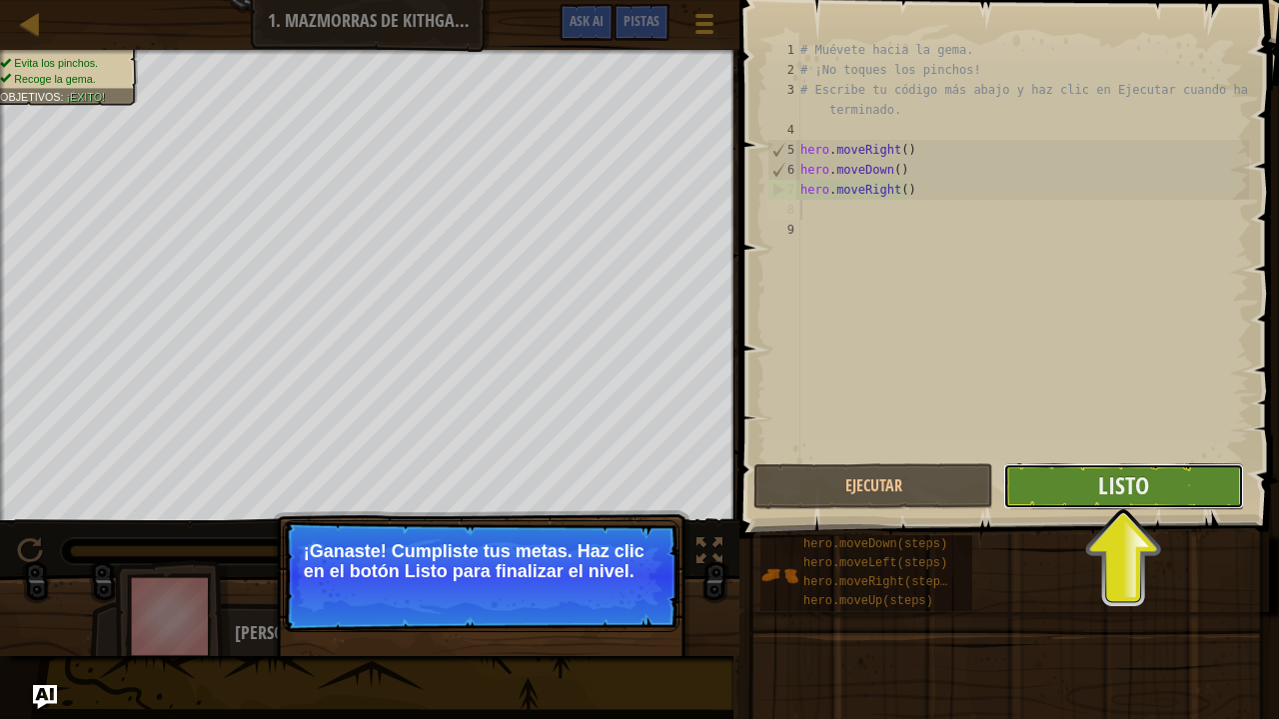
click at [1157, 505] on button "Listo" at bounding box center [1123, 486] width 240 height 46
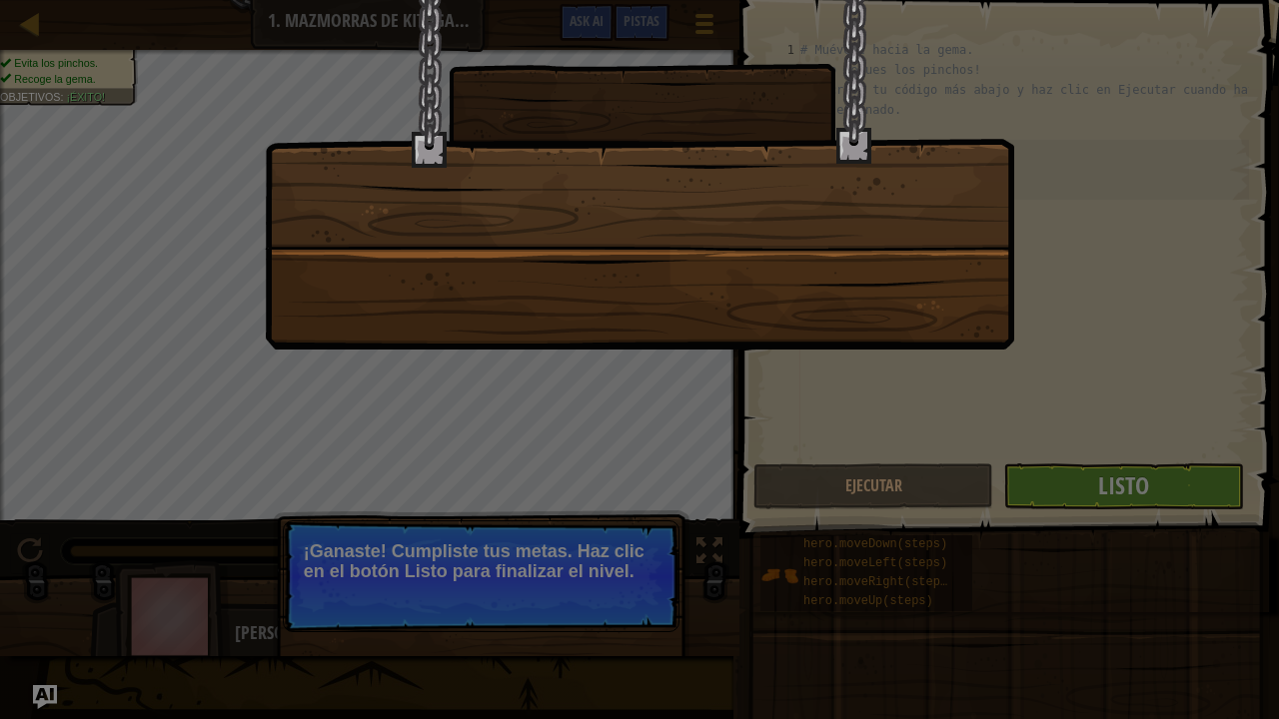
click at [1011, 368] on div at bounding box center [639, 359] width 1279 height 719
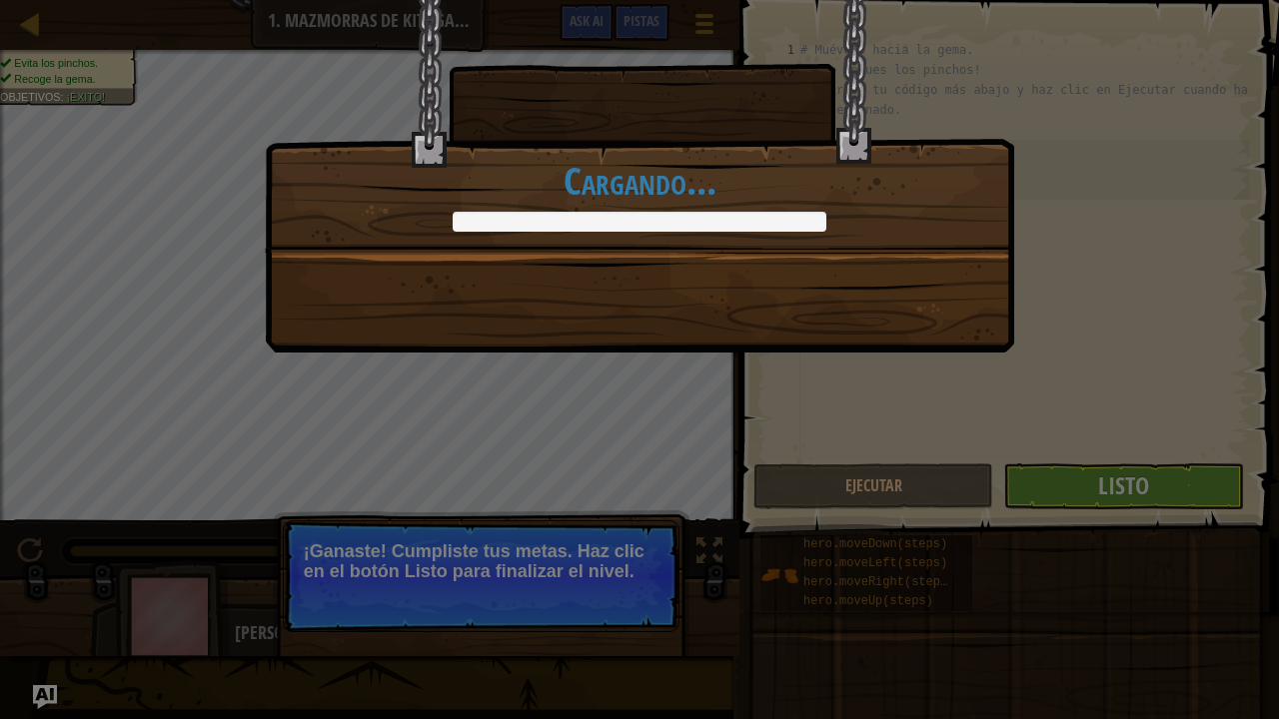
click at [1011, 346] on div "¡Completaste las Mazmorras de Kithgard! +0 +0 Objeto Nuevo Código limpio: sin e…" at bounding box center [639, 176] width 749 height 353
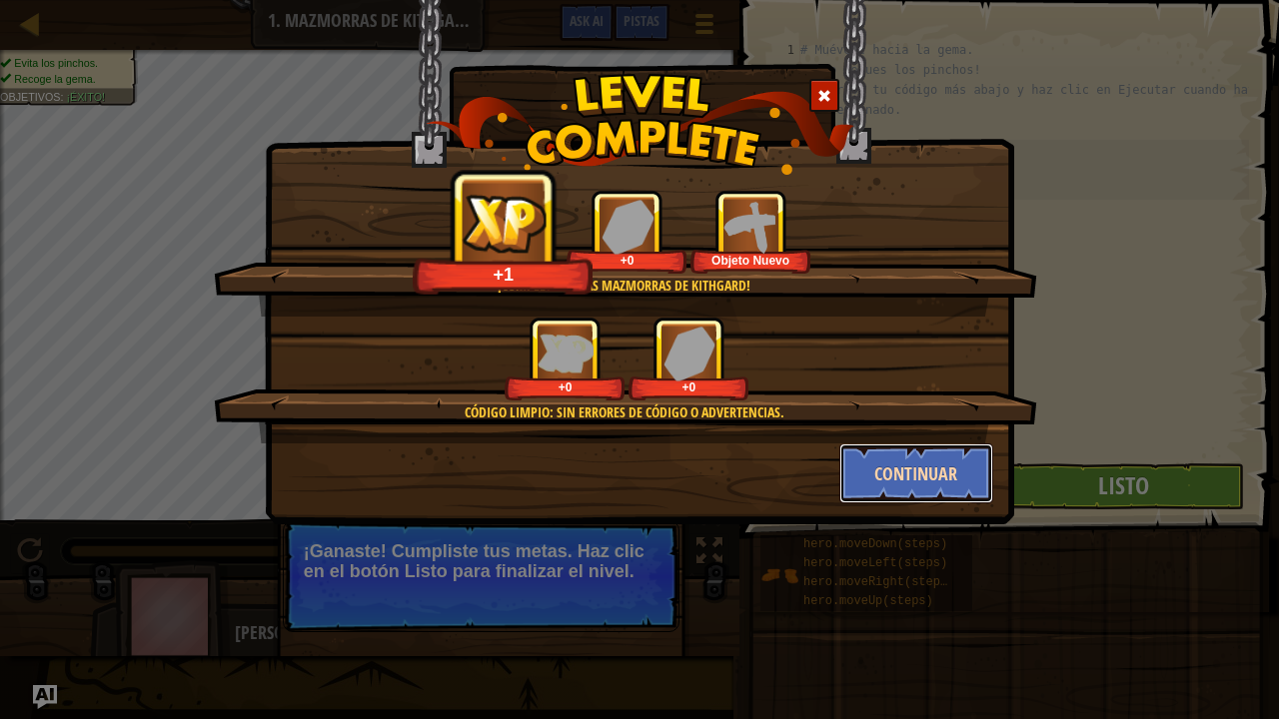
click at [902, 454] on button "Continuar" at bounding box center [916, 474] width 155 height 60
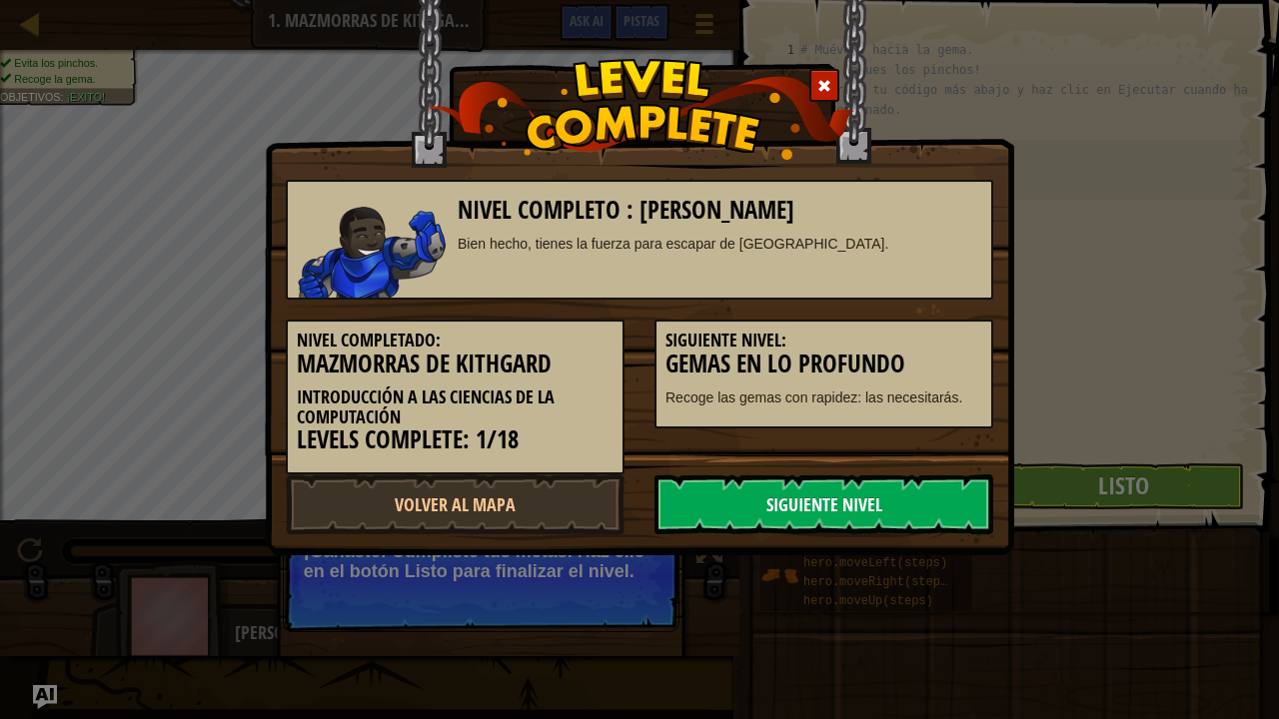
click at [854, 511] on link "Siguiente Nivel" at bounding box center [823, 504] width 339 height 60
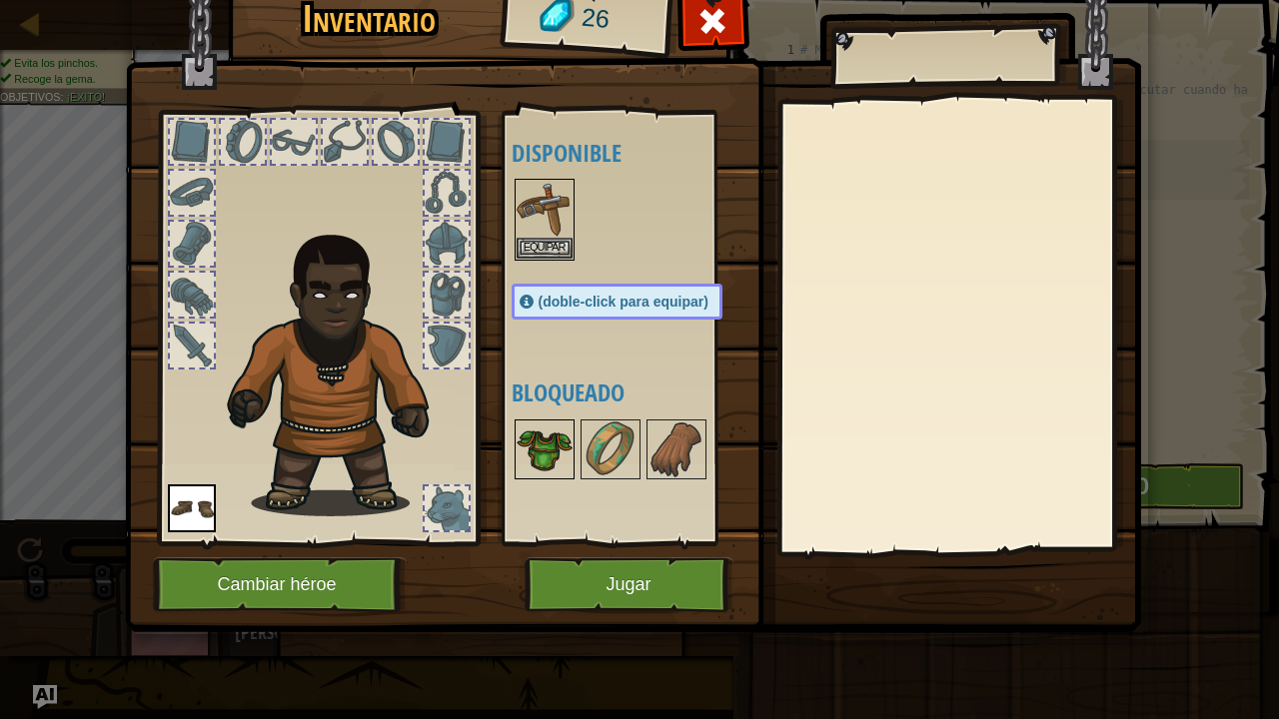
drag, startPoint x: 561, startPoint y: 487, endPoint x: 555, endPoint y: 477, distance: 11.6
click at [555, 477] on img at bounding box center [544, 450] width 56 height 56
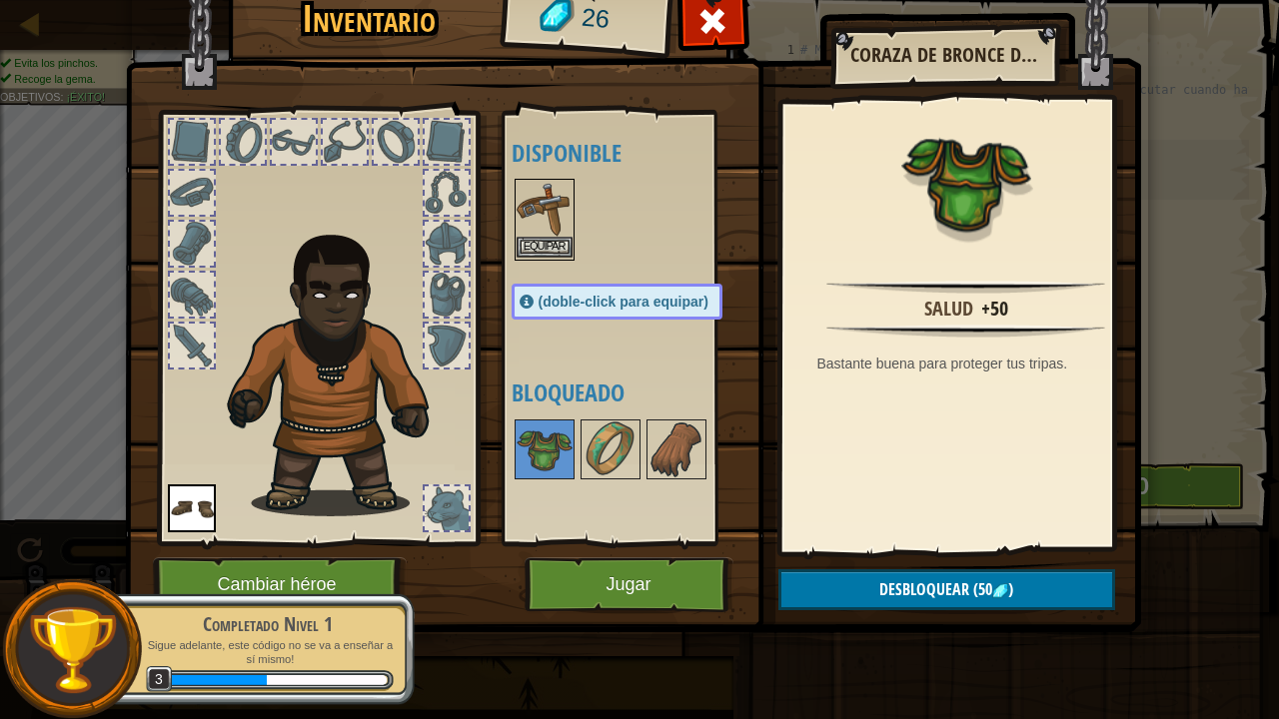
click at [551, 217] on img at bounding box center [544, 209] width 56 height 56
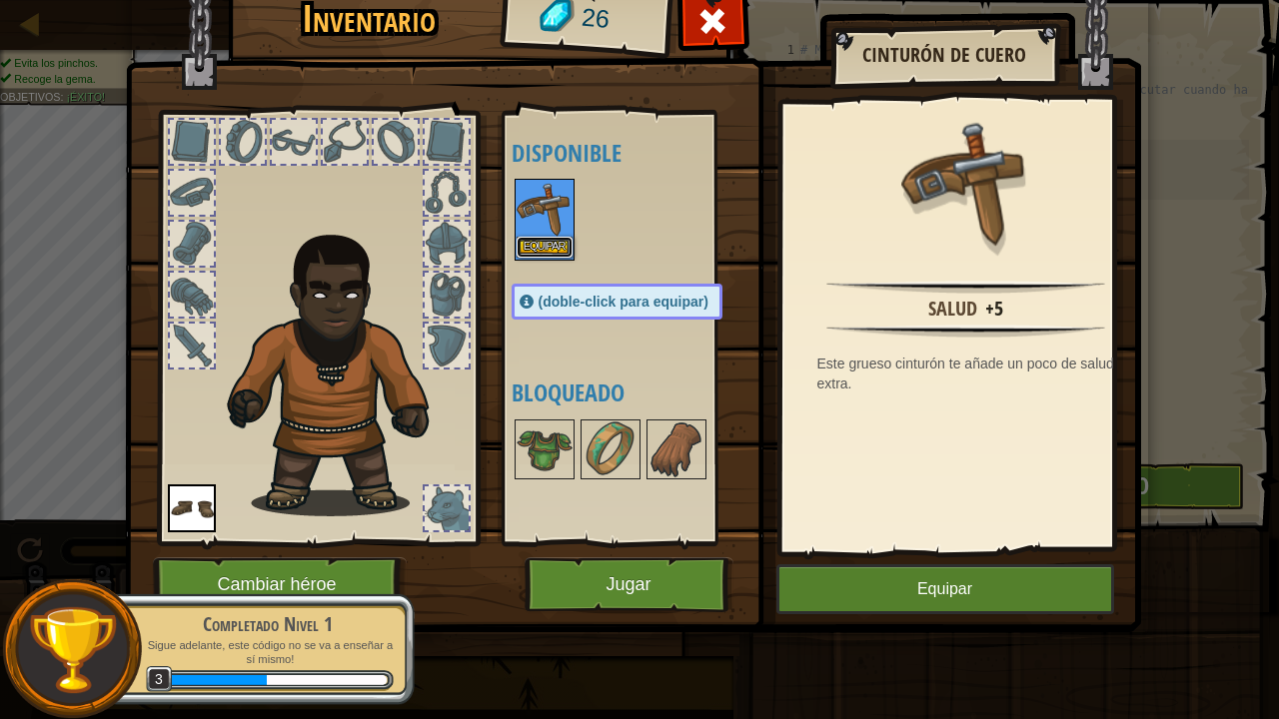
click at [549, 242] on button "Equipar" at bounding box center [544, 247] width 56 height 21
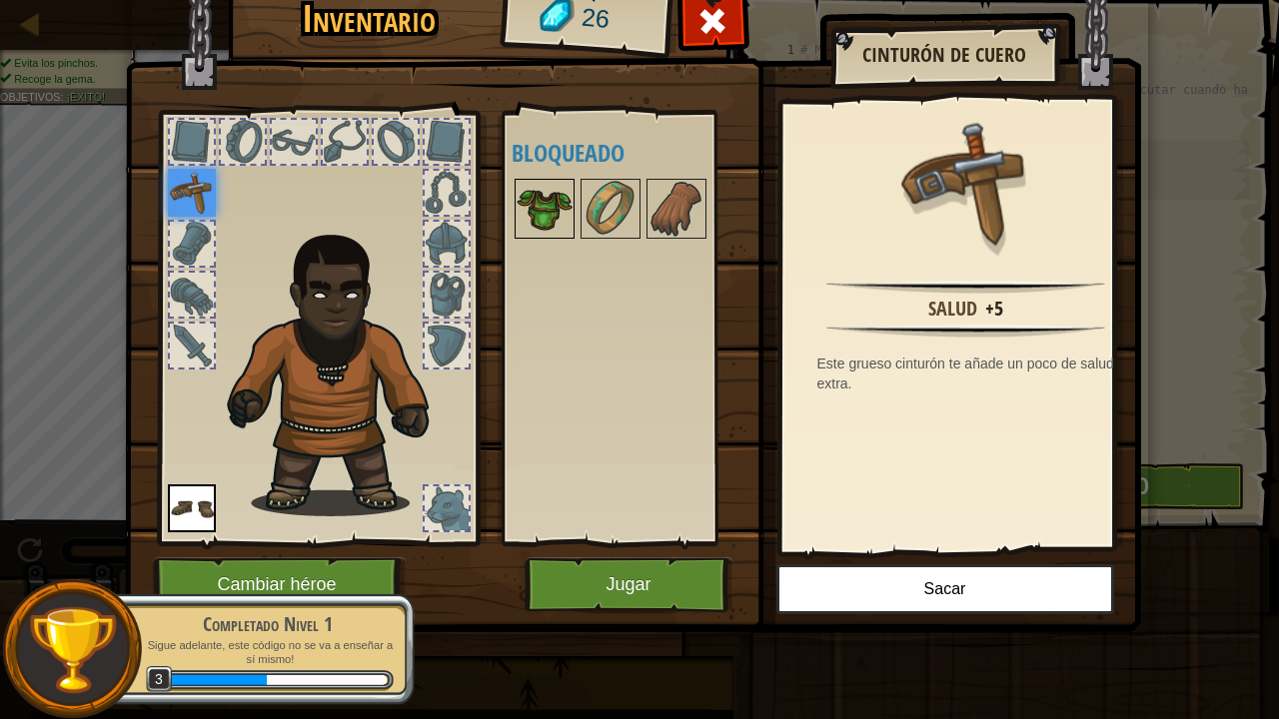
click at [547, 217] on img at bounding box center [544, 209] width 56 height 56
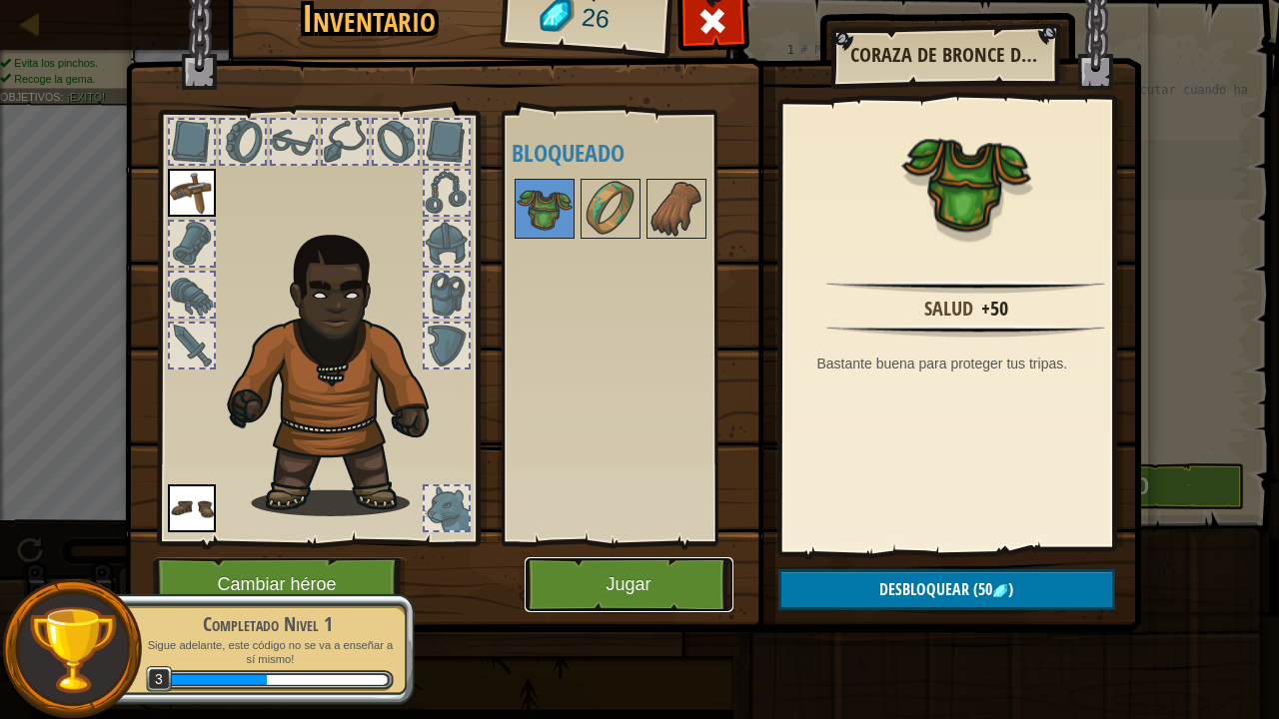
click at [652, 583] on button "Jugar" at bounding box center [628, 584] width 209 height 55
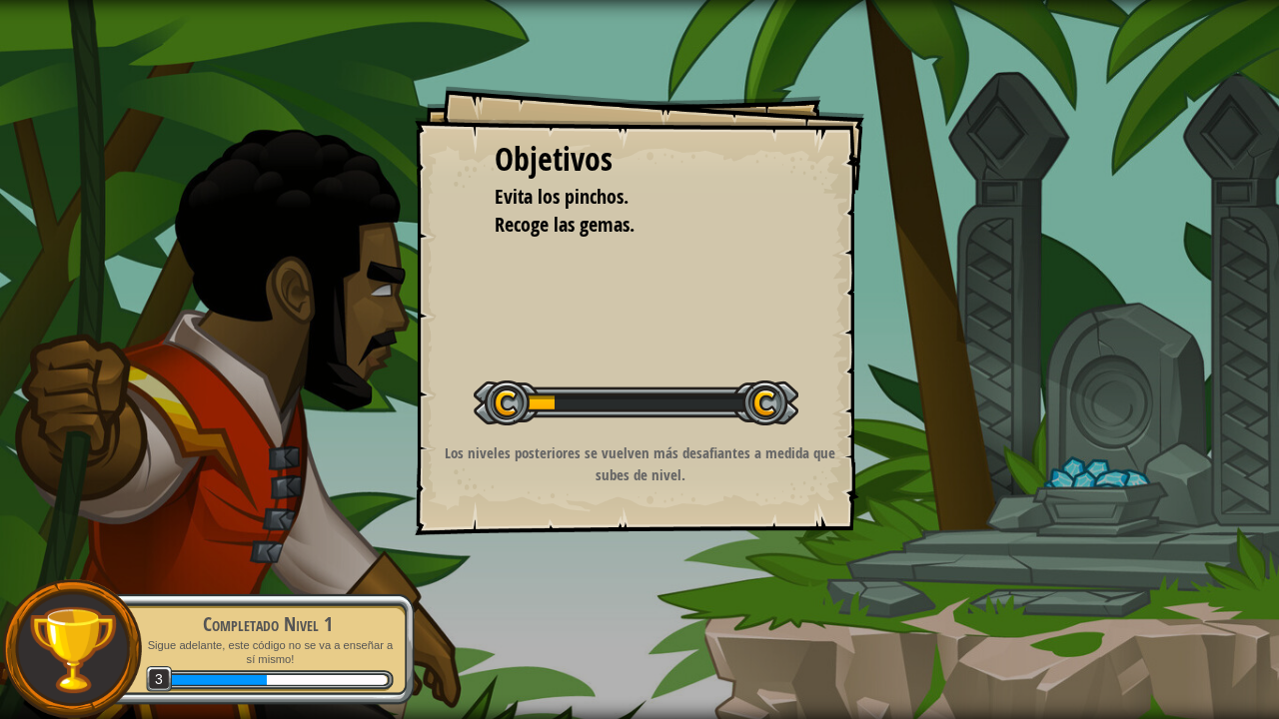
click at [651, 581] on div "Objetivos Evita los [PERSON_NAME]. Recoge las gemas. Iniciar nivel Error cargan…" at bounding box center [639, 359] width 1279 height 719
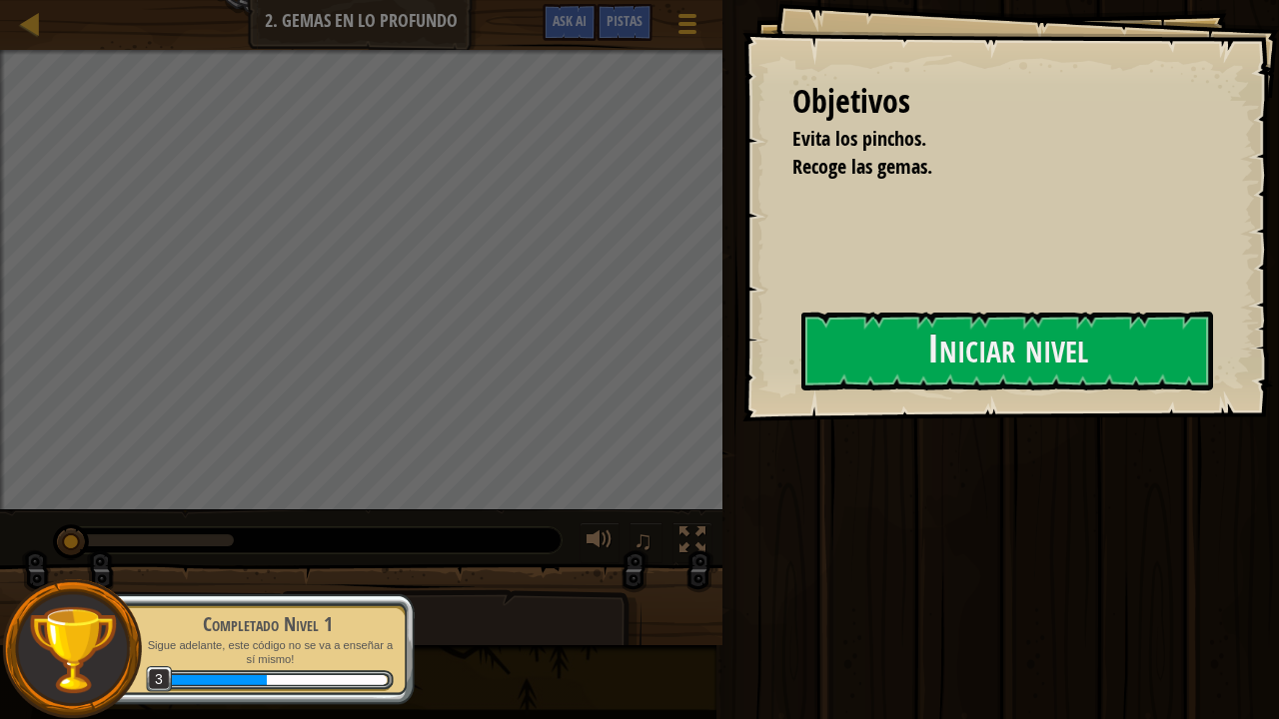
click at [444, 545] on div at bounding box center [311, 540] width 500 height 26
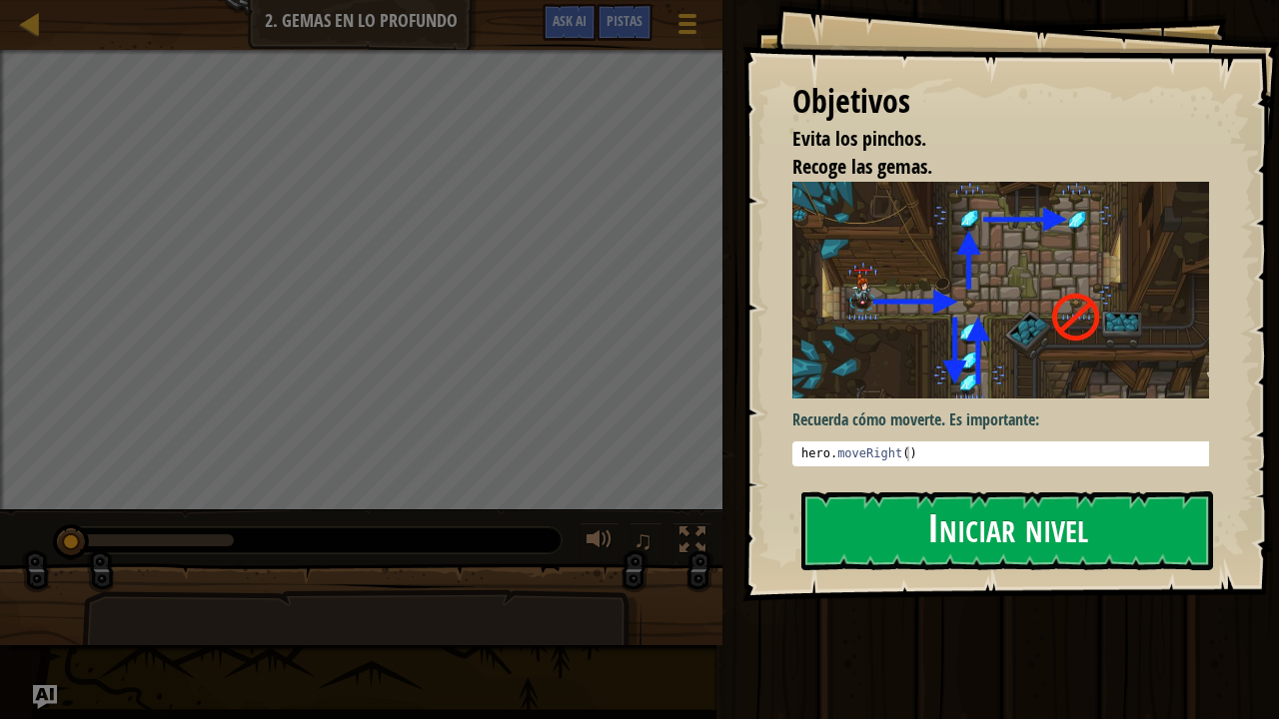
drag, startPoint x: 981, startPoint y: 555, endPoint x: 989, endPoint y: 566, distance: 13.6
click at [984, 557] on button "Iniciar nivel" at bounding box center [1007, 530] width 412 height 79
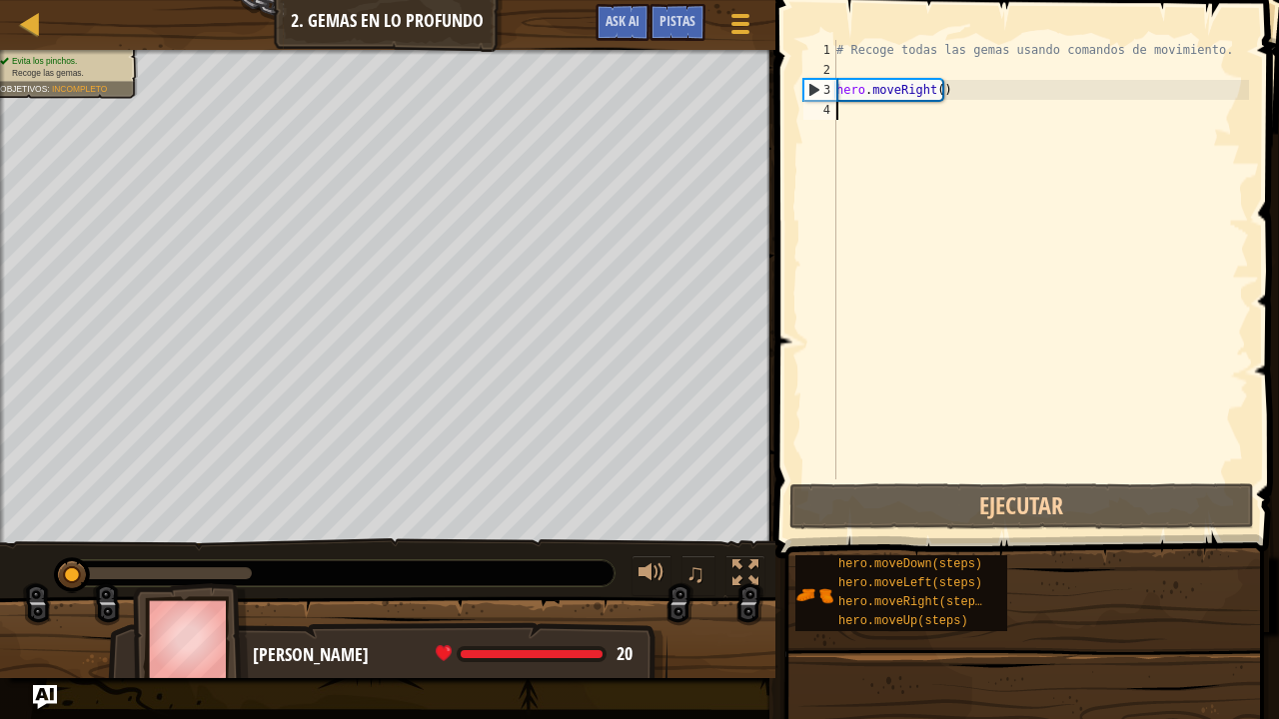
click at [1005, 102] on div "# Recoge todas las gemas usando comandos de movimiento. hero . moveRight ( )" at bounding box center [1040, 279] width 417 height 479
click at [999, 93] on div "# Recoge todas las gemas usando comandos de movimiento. hero . moveRight ( )" at bounding box center [1040, 279] width 417 height 479
type textarea "hero.moveRight()"
drag, startPoint x: 1005, startPoint y: 87, endPoint x: 1000, endPoint y: 97, distance: 11.2
click at [1005, 88] on div "# Recoge todas las gemas usando comandos de movimiento. hero . moveRight ( )" at bounding box center [1040, 279] width 417 height 479
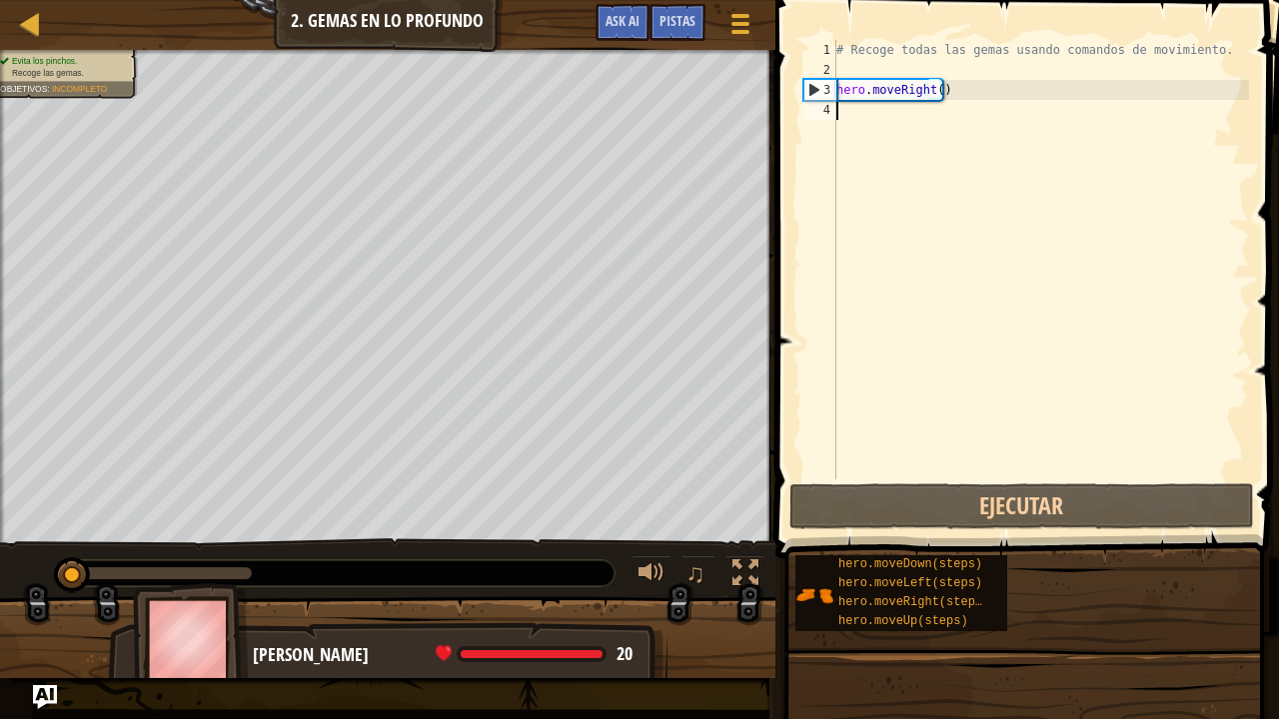
click at [1029, 128] on div "# Recoge todas las gemas usando comandos de movimiento. hero . moveRight ( )" at bounding box center [1040, 279] width 417 height 479
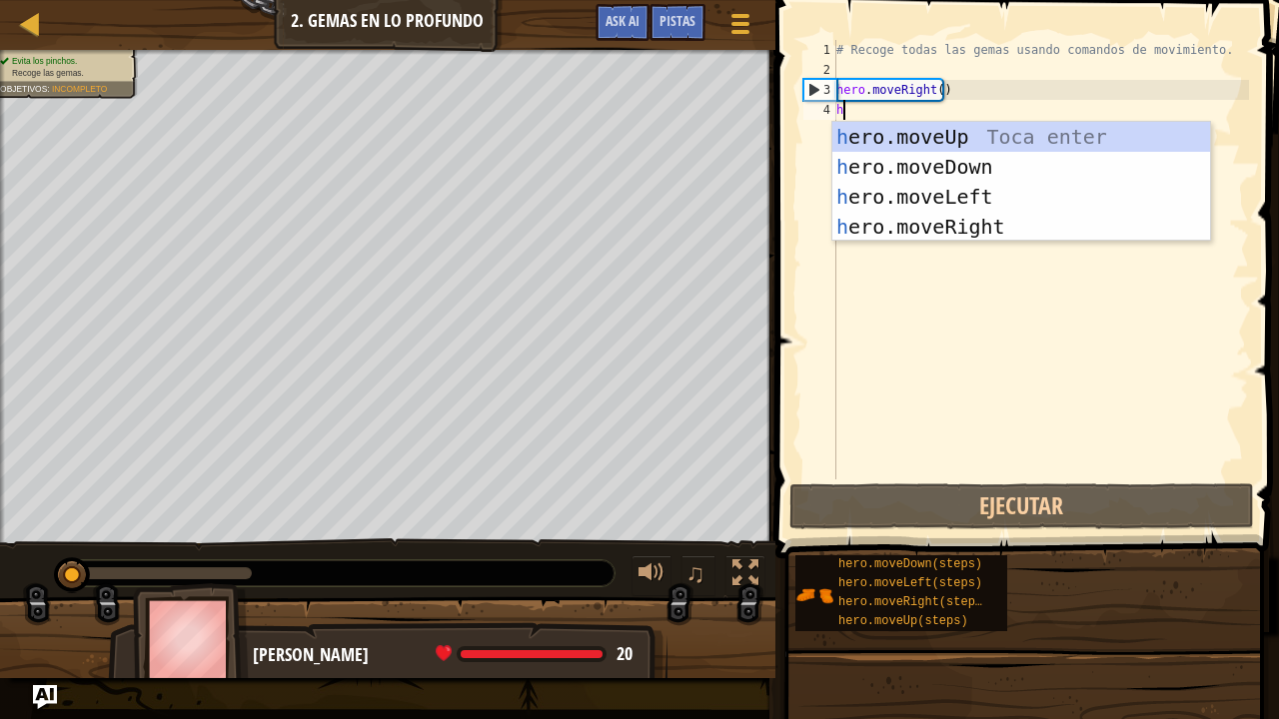
scroll to position [9, 0]
type textarea "he"
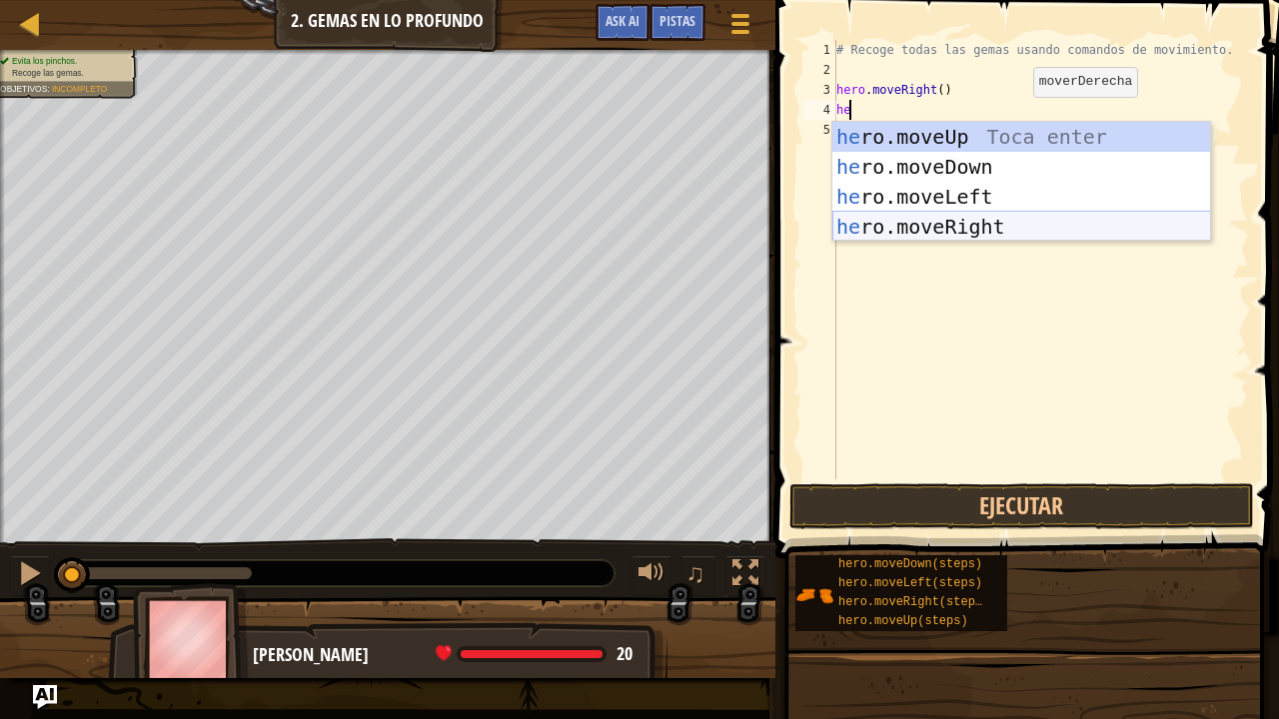
click at [973, 234] on div "he ro.moveUp Toca enter he ro.moveDown Toca enter he ro.moveLeft Toca enter he …" at bounding box center [1021, 212] width 379 height 180
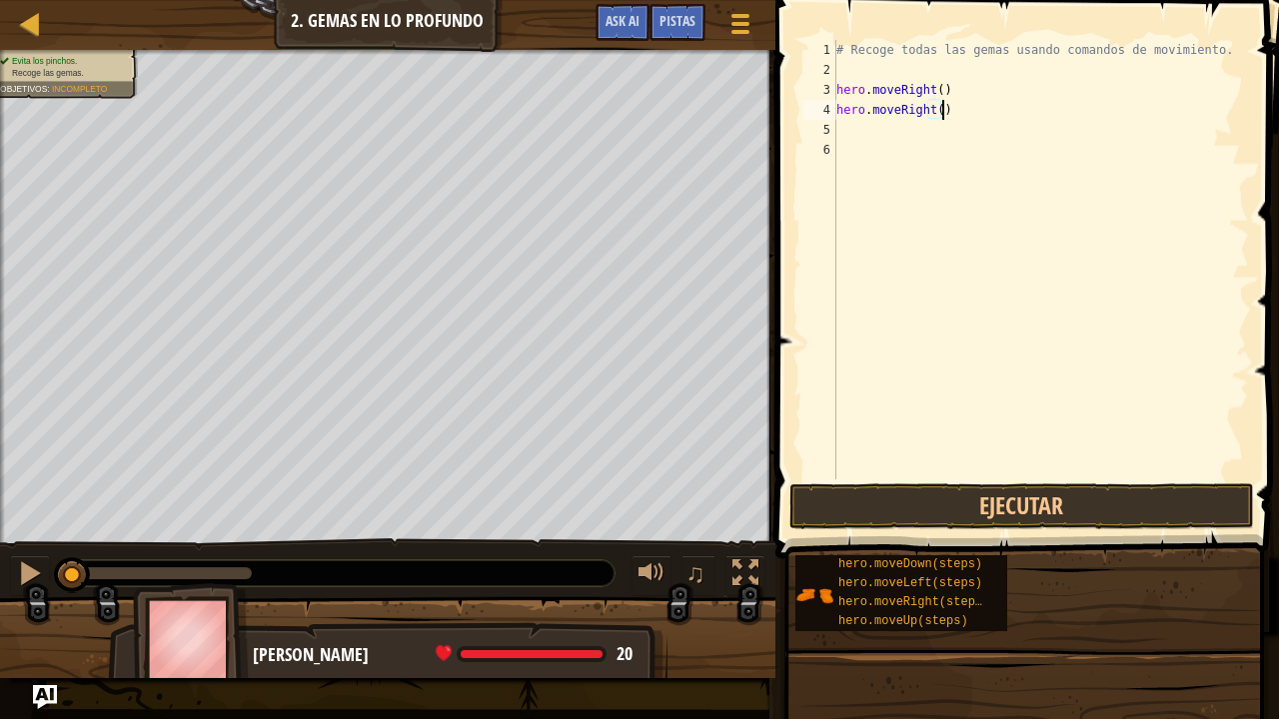
click at [983, 114] on div "# Recoge todas las gemas usando comandos de movimiento. hero . moveRight ( ) he…" at bounding box center [1040, 279] width 417 height 479
type textarea "h"
click at [914, 206] on div "# Recoge todas las gemas usando comandos de movimiento. hero . moveRight ( )" at bounding box center [1040, 279] width 417 height 479
click at [874, 106] on div "# Recoge todas las gemas usando comandos de movimiento. hero . moveRight ( )" at bounding box center [1040, 279] width 417 height 479
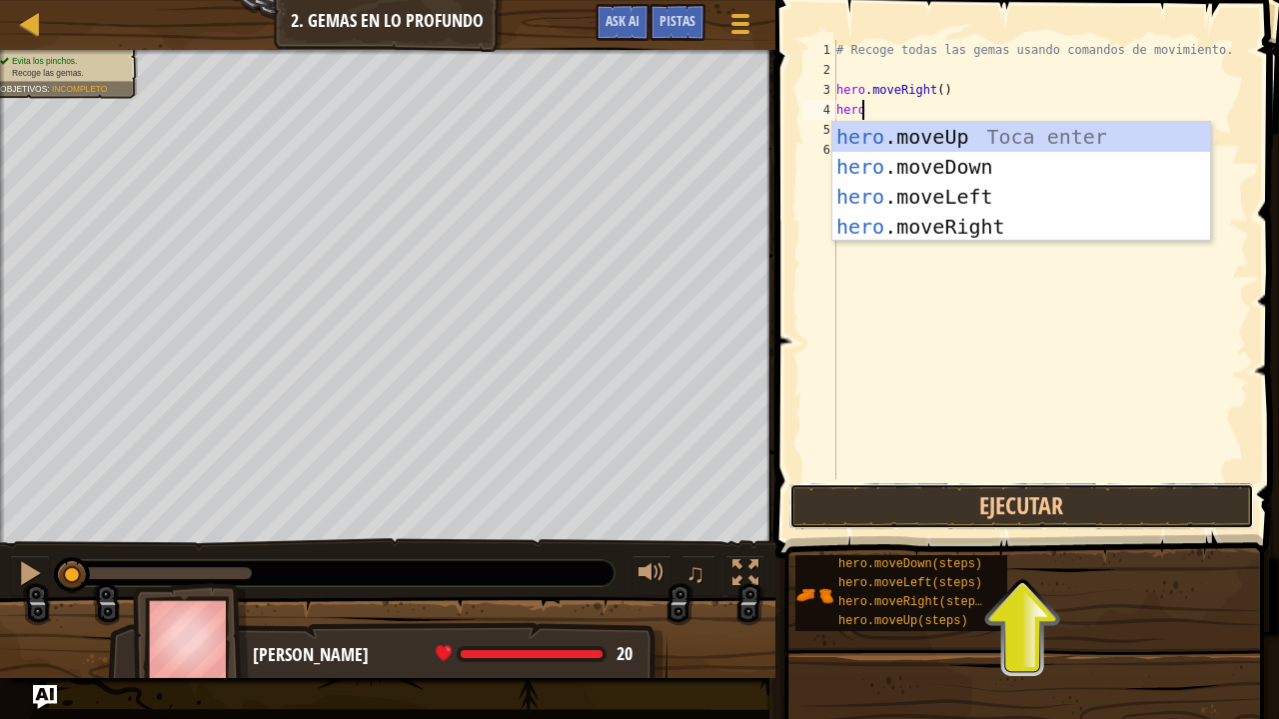
drag, startPoint x: 1278, startPoint y: 673, endPoint x: 1273, endPoint y: 689, distance: 16.7
click at [1263, 583] on div "Pistas Videos hero 1 2 3 4 5 6 # Recoge todas las gemas usando comandos de movi…" at bounding box center [1023, 354] width 509 height 709
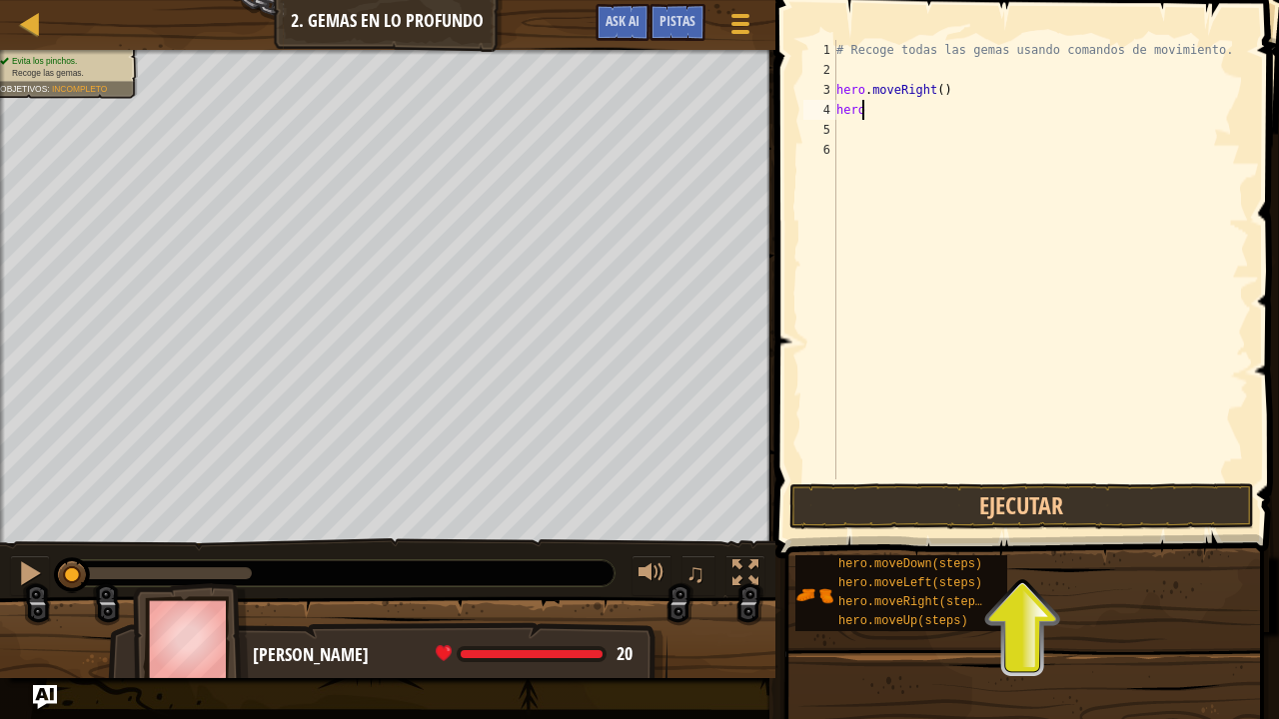
click at [1263, 446] on div "hero 1 2 3 4 5 6 # Recoge todas las gemas usando comandos de movimiento. hero .…" at bounding box center [1023, 318] width 509 height 617
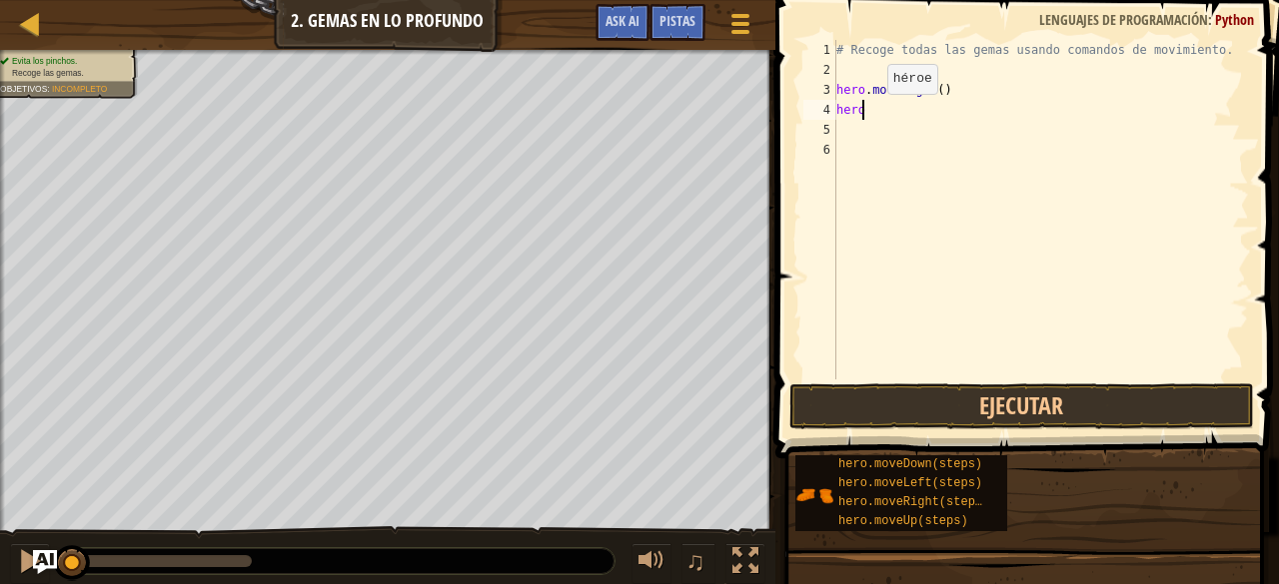
click at [869, 113] on div "# Recoge todas las gemas usando comandos de movimiento. hero . moveRight ( ) he…" at bounding box center [1040, 230] width 417 height 380
type textarea "h"
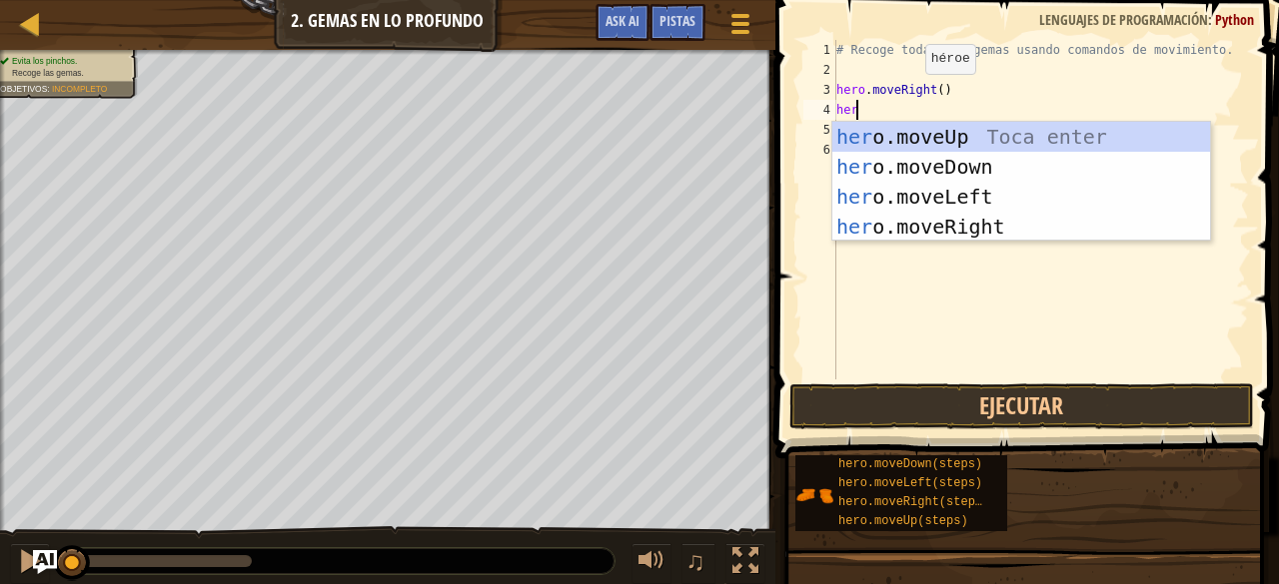
drag, startPoint x: 905, startPoint y: 94, endPoint x: 904, endPoint y: 118, distance: 24.0
click at [903, 101] on div "# Recoge todas las gemas usando comandos de movimiento. hero . moveRight ( ) her" at bounding box center [1040, 230] width 417 height 380
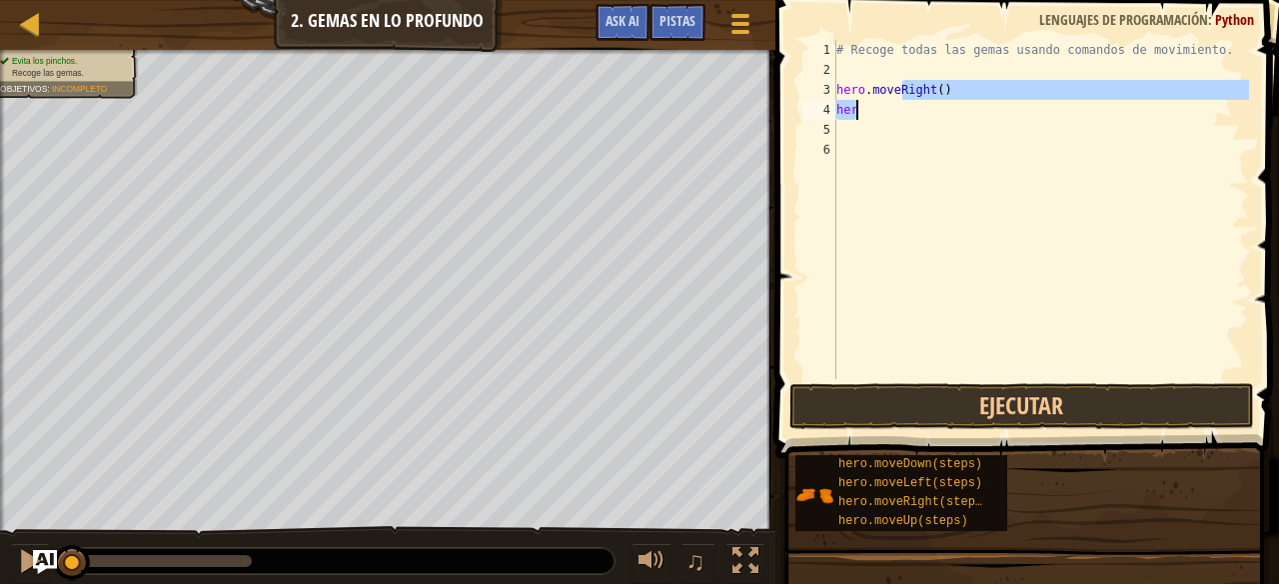
click at [904, 118] on div "# Recoge todas las gemas usando comandos de movimiento. hero . moveRight ( ) her" at bounding box center [1040, 210] width 417 height 340
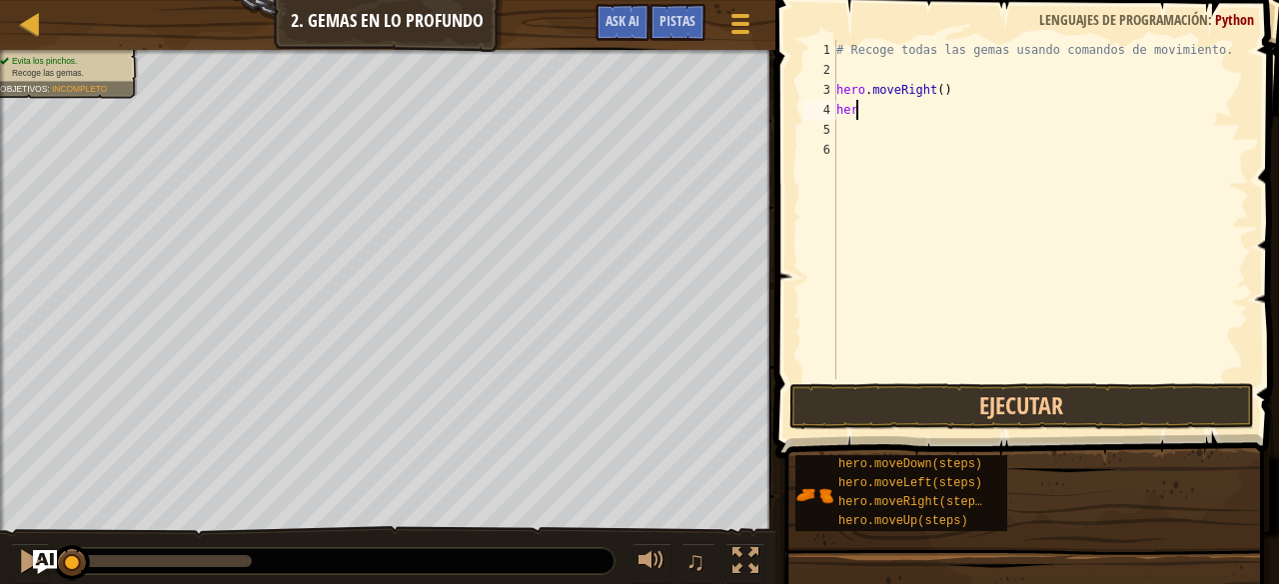
type textarea "h"
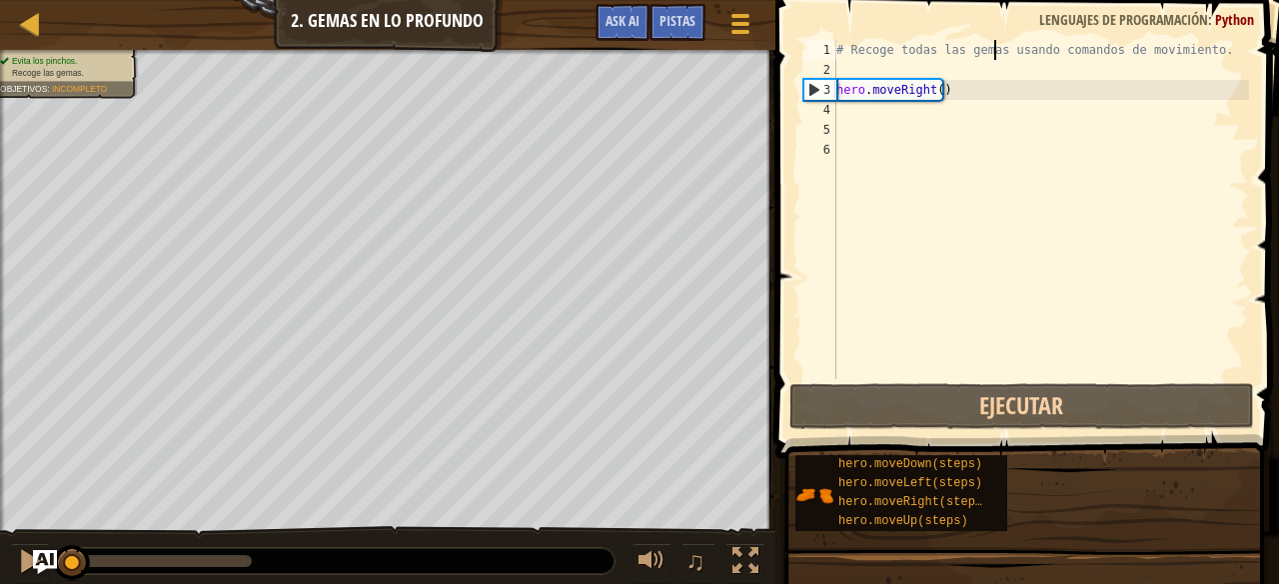
click at [995, 49] on div "# Recoge todas las gemas usando comandos de movimiento. hero . moveRight ( )" at bounding box center [1040, 230] width 417 height 380
type textarea "# Recoge todas las gemas usando comandos de movimiento."
click at [988, 57] on div "# Recoge todas las gemas usando comandos de movimiento. hero . moveRight ( )" at bounding box center [1040, 230] width 417 height 380
click at [965, 49] on div "# Recoge todas las gemas usando comandos de movimiento. hero . moveRight ( )" at bounding box center [1040, 230] width 417 height 380
click at [966, 52] on div "# Recoge todas las gemas usando comandos de movimiento. hero . moveRight ( )" at bounding box center [1040, 210] width 417 height 340
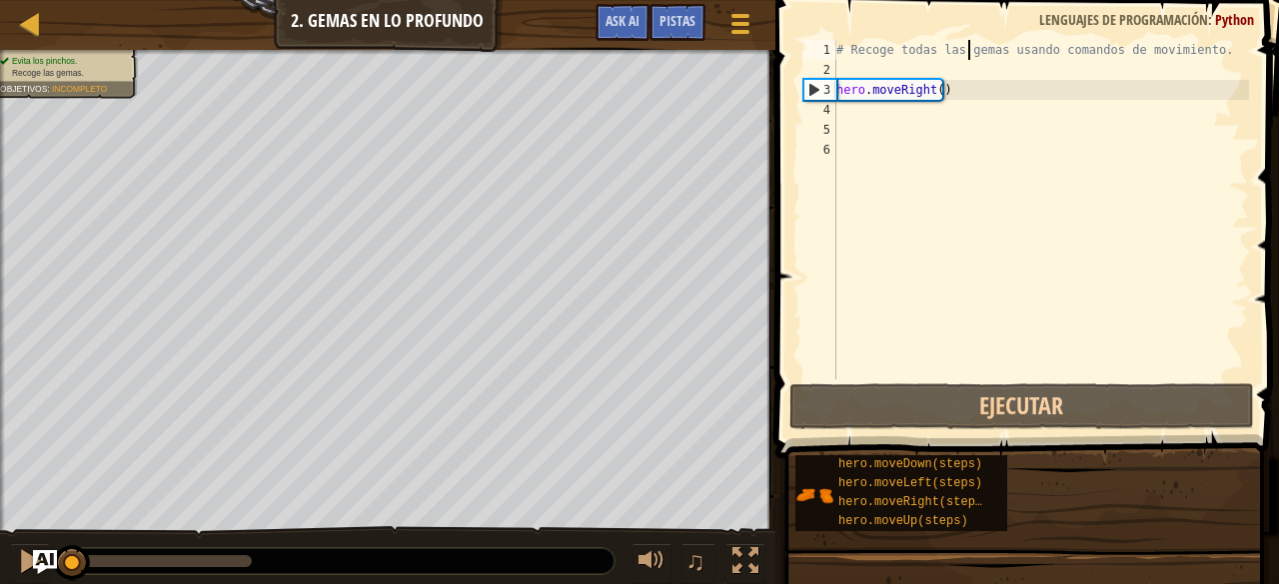
click at [950, 69] on div "# Recoge todas las gemas usando comandos de movimiento. hero . moveRight ( )" at bounding box center [1040, 230] width 417 height 380
click at [935, 67] on div "# Recoge todas las gemas usando comandos de movimiento. hero . moveRight ( )" at bounding box center [1040, 230] width 417 height 380
click at [921, 40] on div "# Recoge todas las gemas usando comandos de movimiento. hero . moveRight ( )" at bounding box center [1040, 230] width 417 height 380
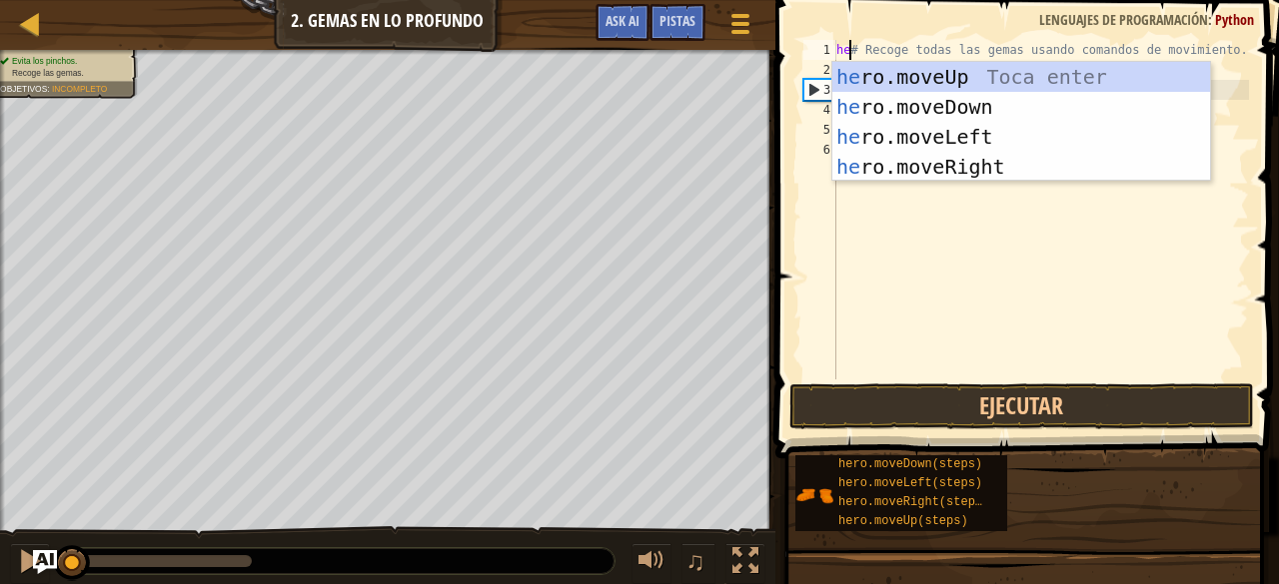
type textarea "her# Recoge todas las gemas usando comandos de movimiento."
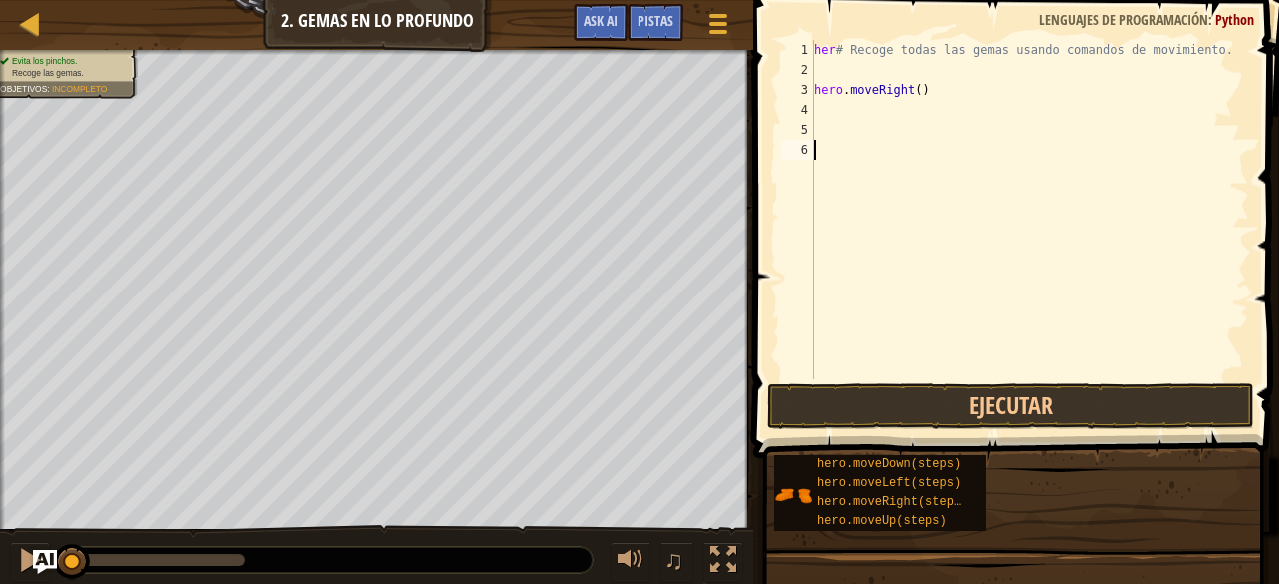
click at [895, 213] on div "her # Recoge todas las gemas usando comandos de movimiento. hero . moveRight ( )" at bounding box center [1029, 230] width 439 height 380
click at [879, 116] on div "her # Recoge todas las gemas usando comandos de movimiento. hero . moveRight ( )" at bounding box center [1029, 230] width 439 height 380
click at [871, 63] on div "her # Recoge todas las gemas usando comandos de movimiento. hero . moveRight ( )" at bounding box center [1029, 230] width 439 height 380
click at [872, 57] on div "her # Recoge todas las gemas usando comandos de movimiento. hero . moveRight ( )" at bounding box center [1029, 230] width 439 height 380
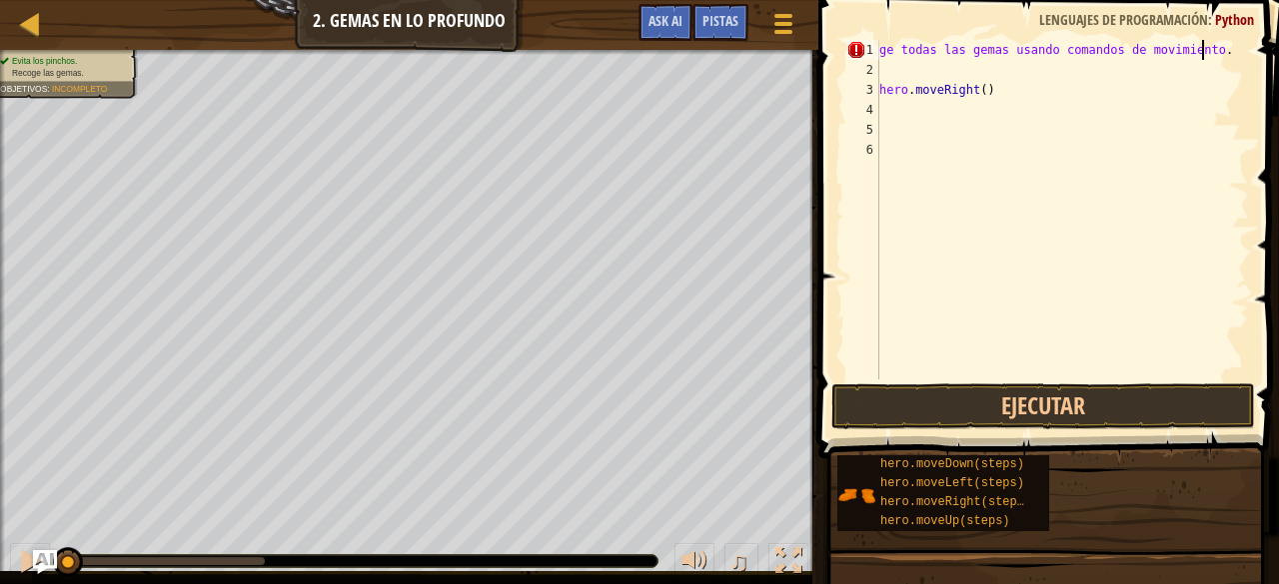
click at [1213, 40] on div "ge todas las gemas usando comandos de movimiento . hero . moveRight ( )" at bounding box center [1062, 230] width 374 height 380
type textarea "g"
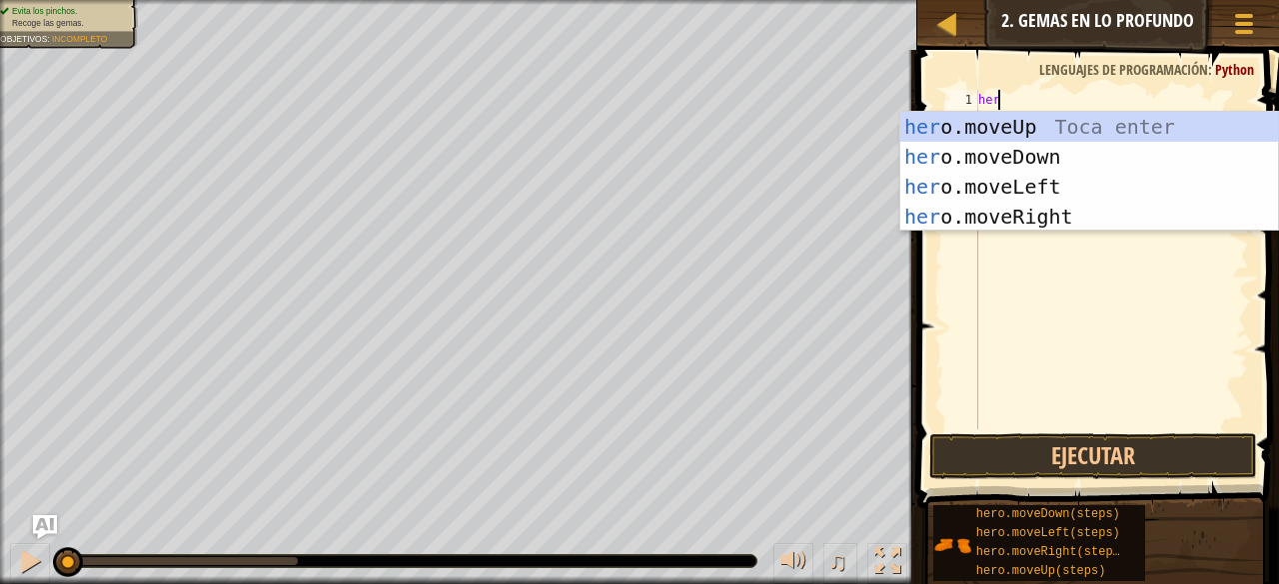
type textarea "hero"
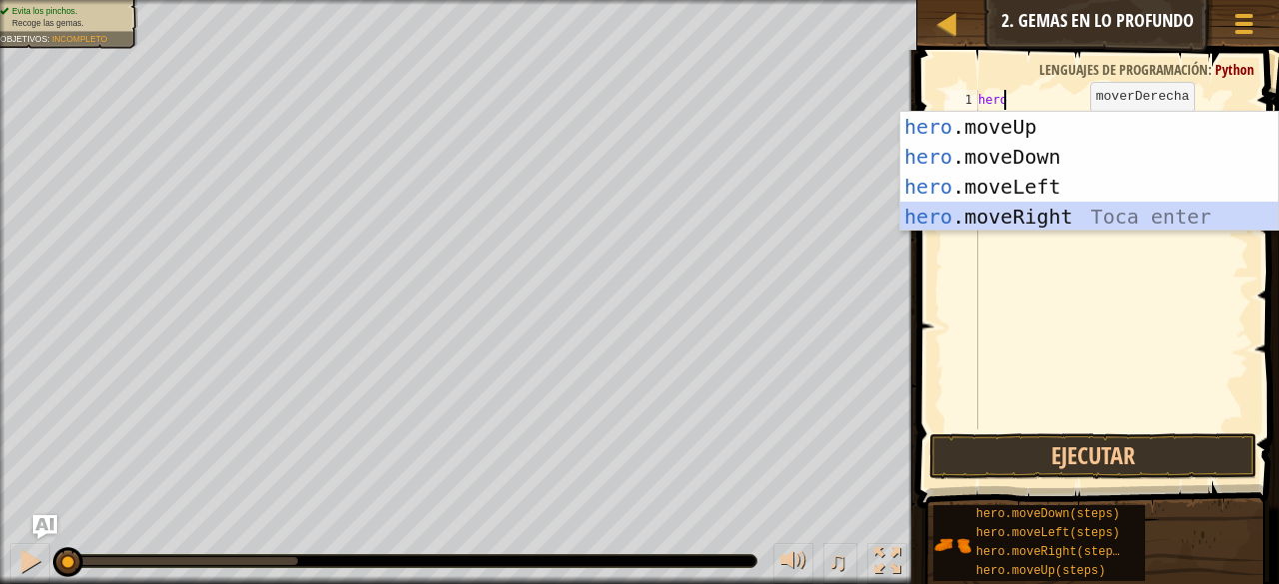
click at [972, 221] on div "hero .moveUp Toca enter hero .moveDown Toca enter hero .moveLeft Toca enter her…" at bounding box center [1089, 202] width 379 height 180
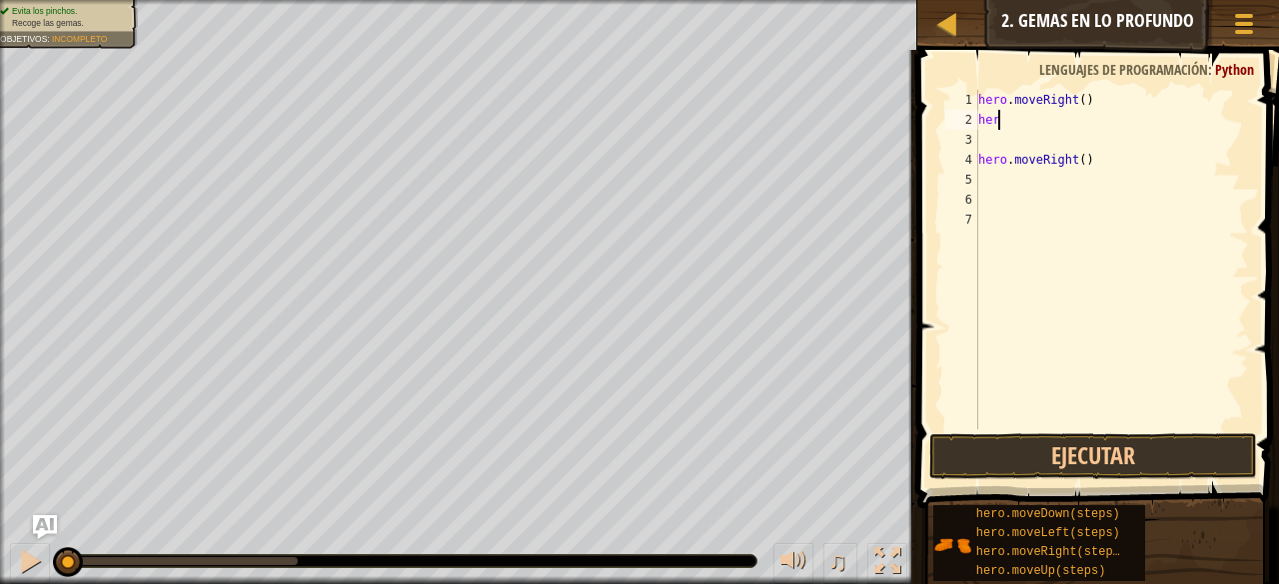
click at [1019, 119] on div "hero . moveRight ( ) her hero . moveRight ( )" at bounding box center [1111, 280] width 275 height 380
type textarea "her"
drag, startPoint x: 947, startPoint y: 39, endPoint x: 955, endPoint y: 31, distance: 11.3
click at [947, 37] on div "Mapa Introducción a las Ciencias de la computación 2. Gemas en lo profundo Menú…" at bounding box center [1098, 25] width 362 height 50
click at [967, 23] on div "Mapa Introducción a las Ciencias de la computación 2. Gemas en lo profundo Menú…" at bounding box center [1098, 25] width 362 height 50
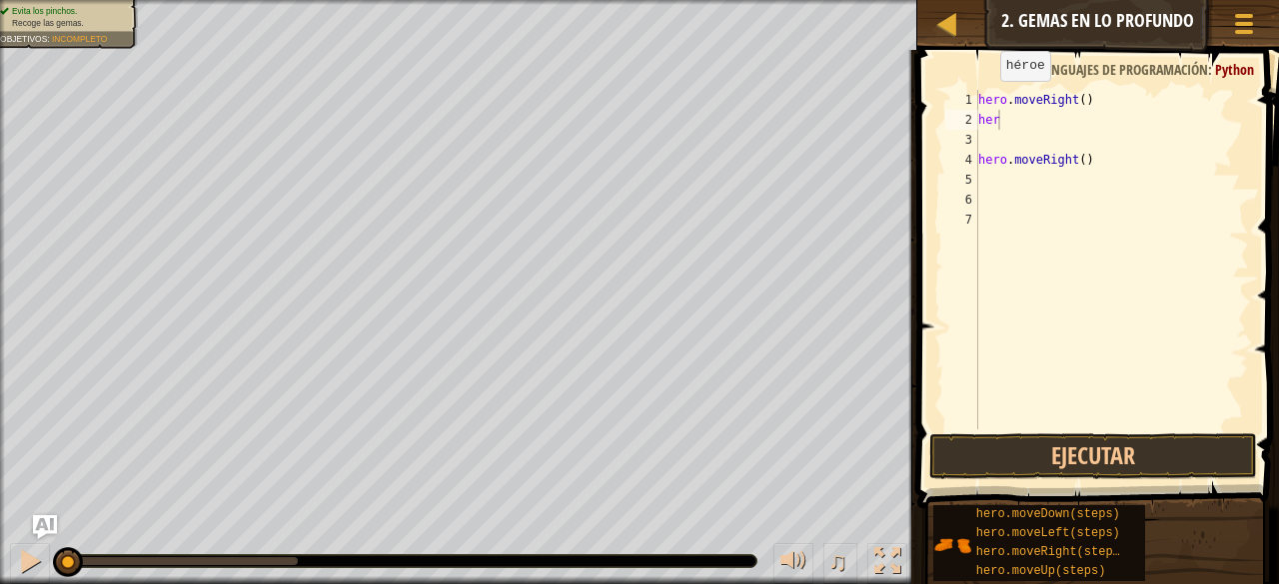
click at [927, 27] on div "Mapa Introducción a las Ciencias de la computación 2. Gemas en lo profundo Menú…" at bounding box center [1098, 25] width 362 height 50
click at [945, 21] on div at bounding box center [946, 23] width 25 height 25
select select "es-419"
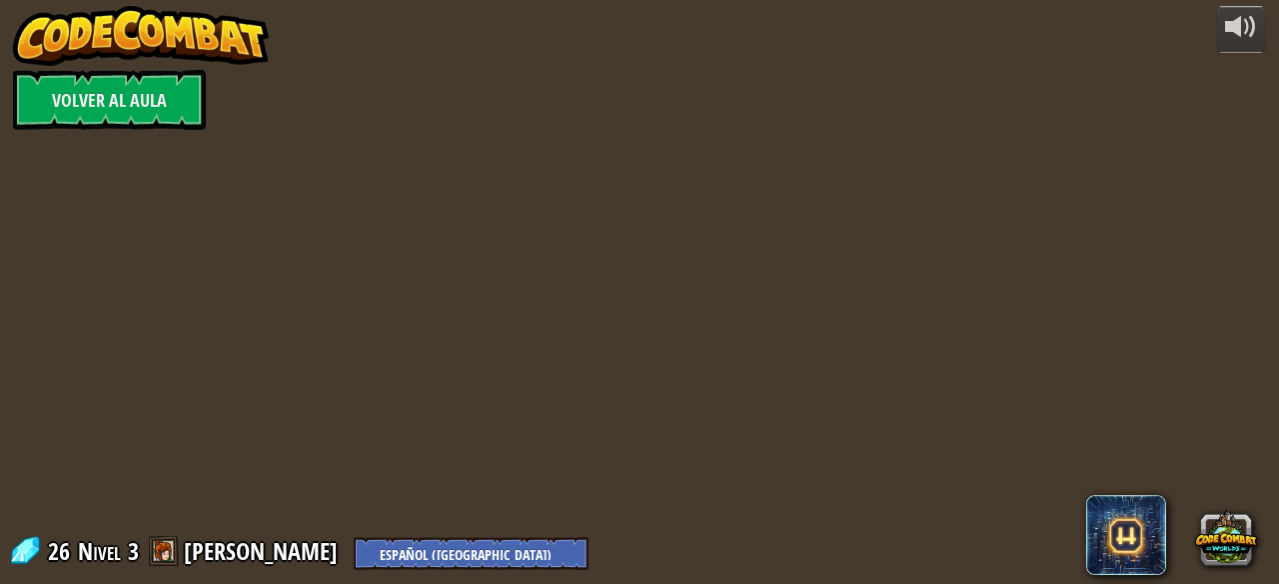
select select "es-419"
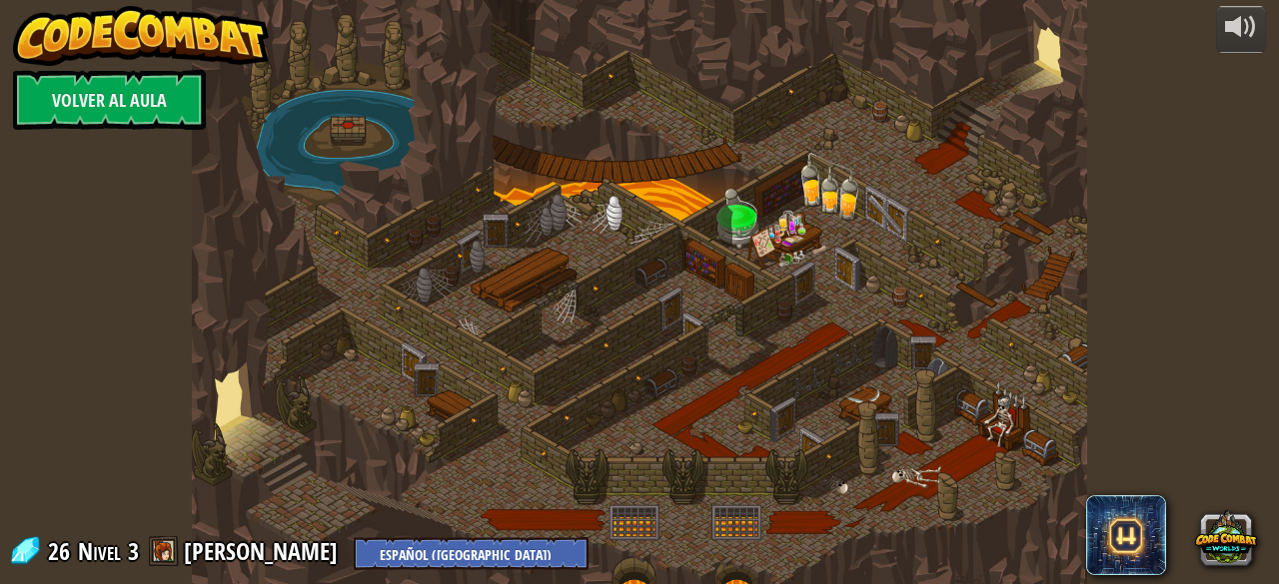
click at [541, 333] on div at bounding box center [639, 292] width 894 height 584
click at [90, 111] on link "Volver al aula" at bounding box center [109, 100] width 193 height 60
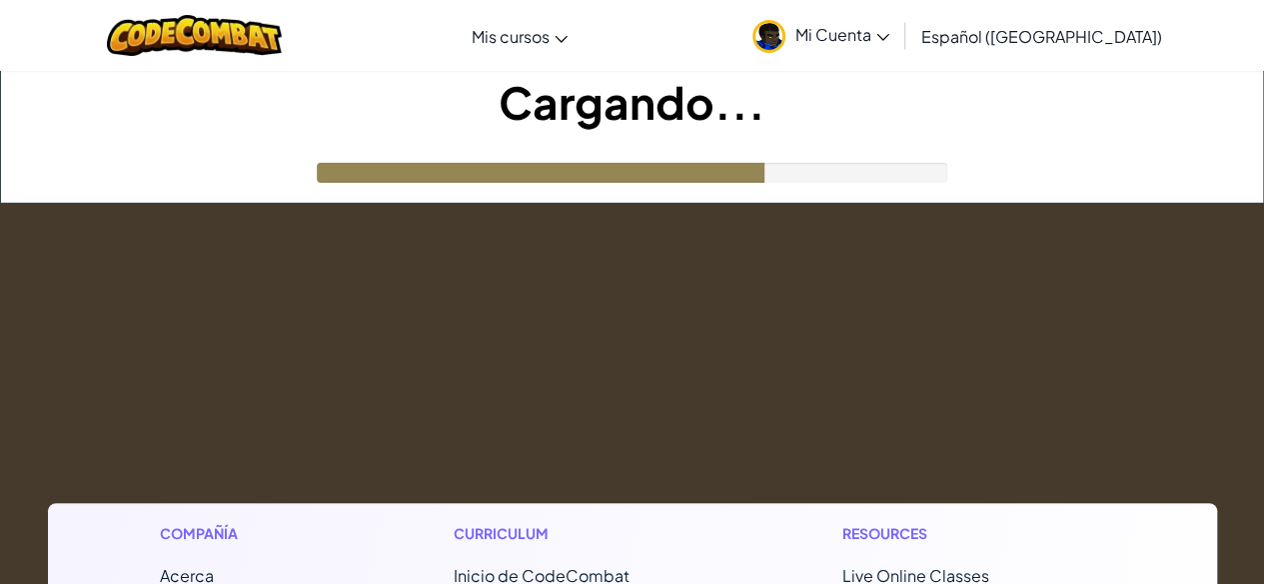
click at [889, 41] on span "Mi Cuenta" at bounding box center [842, 34] width 94 height 21
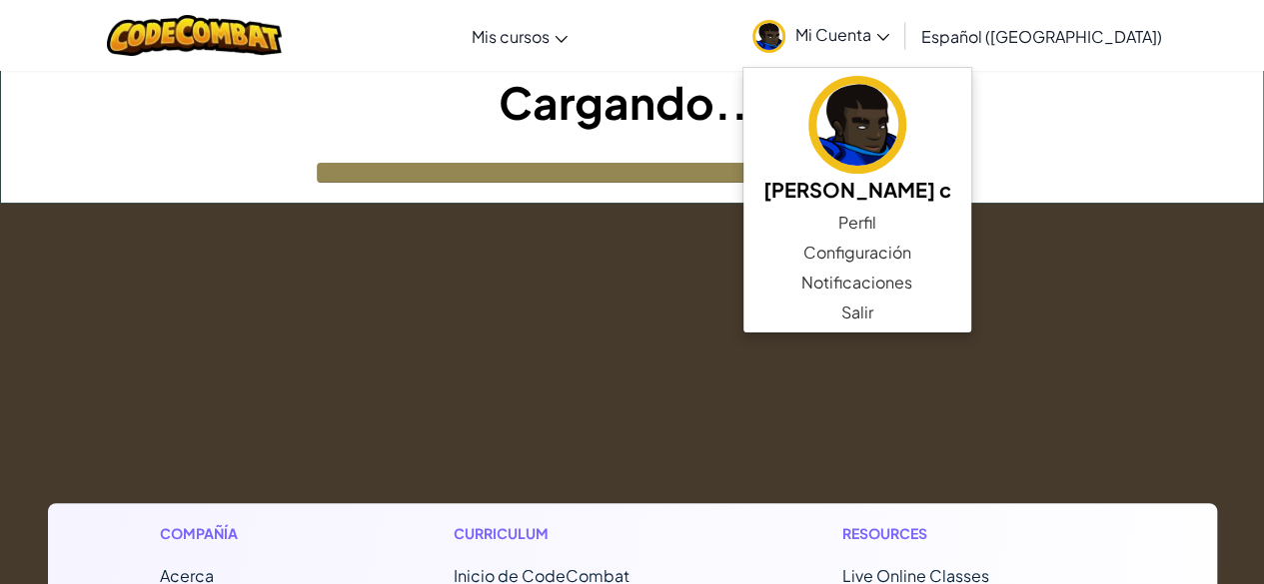
click at [1081, 125] on h1 "Cargando..." at bounding box center [632, 102] width 1262 height 62
